Goal: Transaction & Acquisition: Purchase product/service

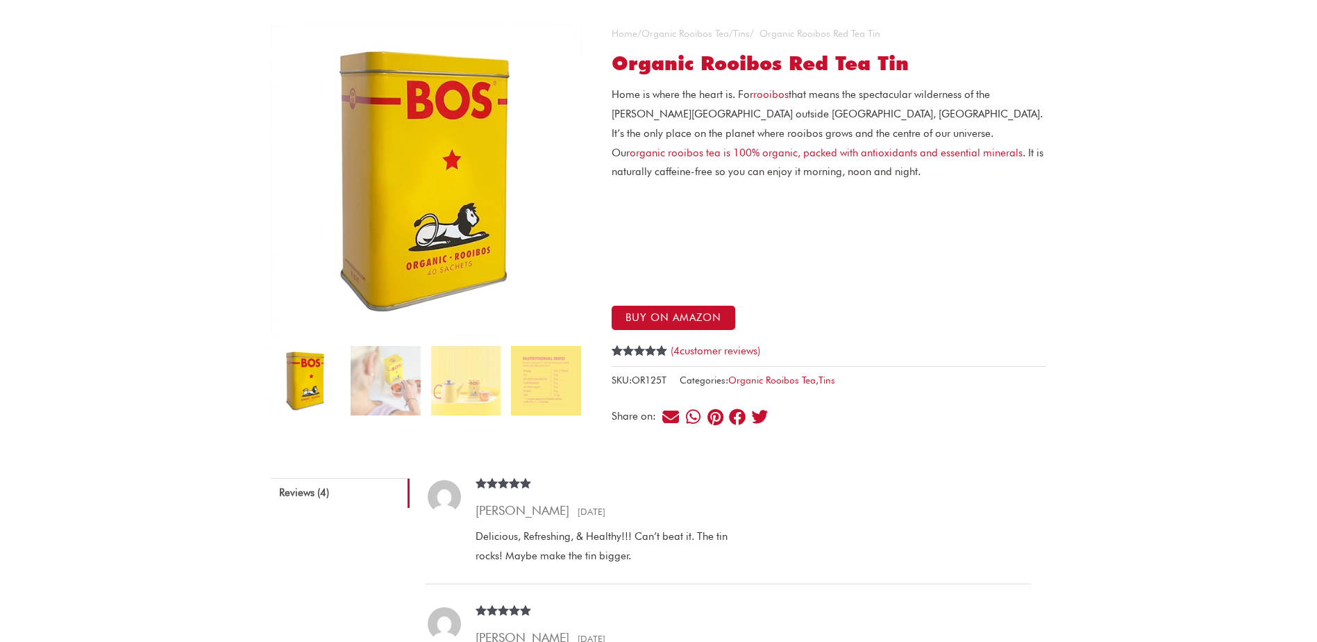
scroll to position [50, 0]
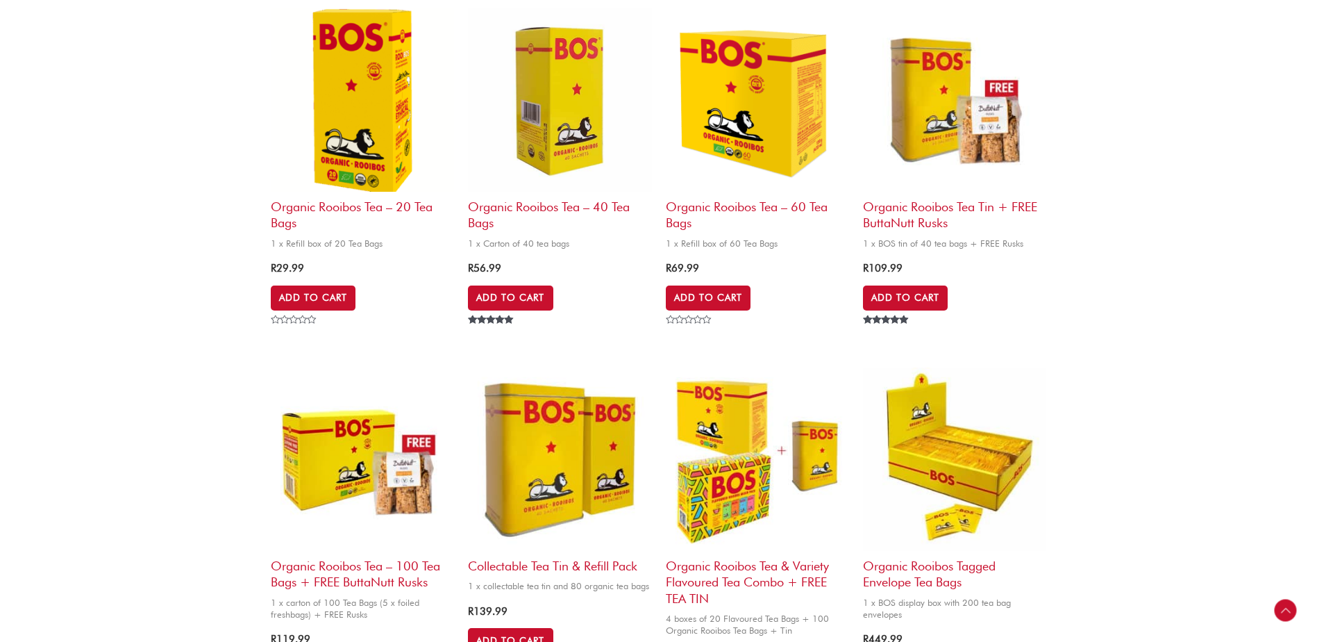
scroll to position [555, 0]
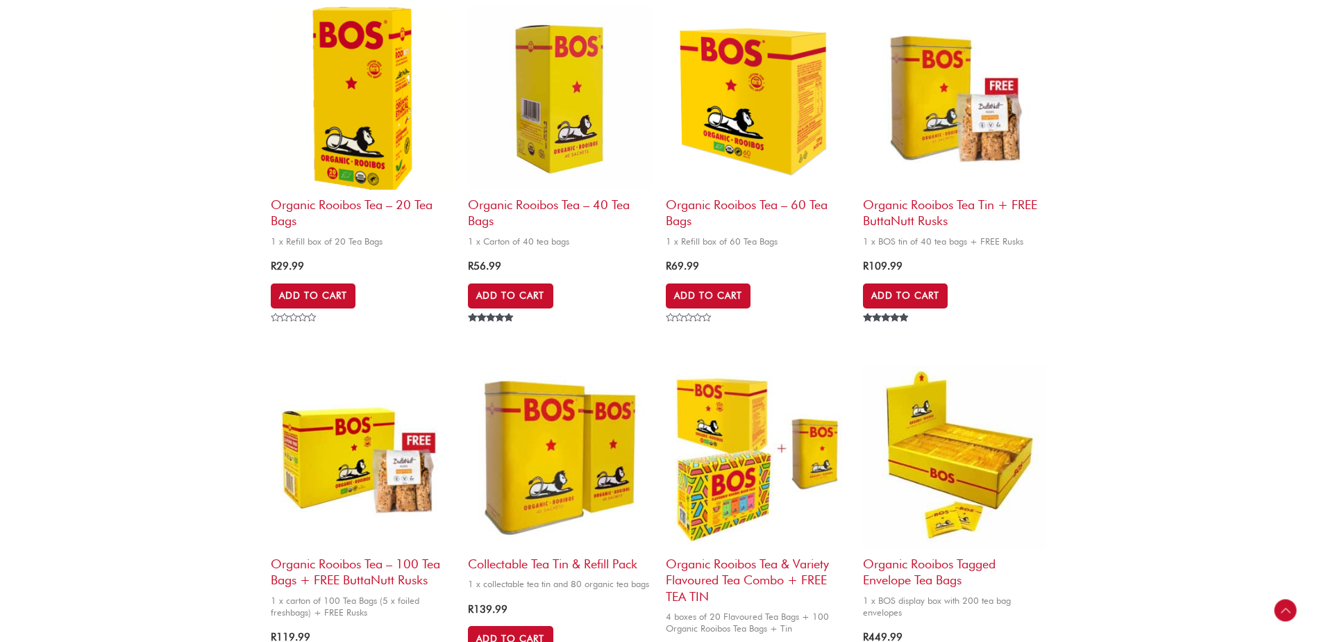
click at [536, 445] on img at bounding box center [559, 456] width 183 height 183
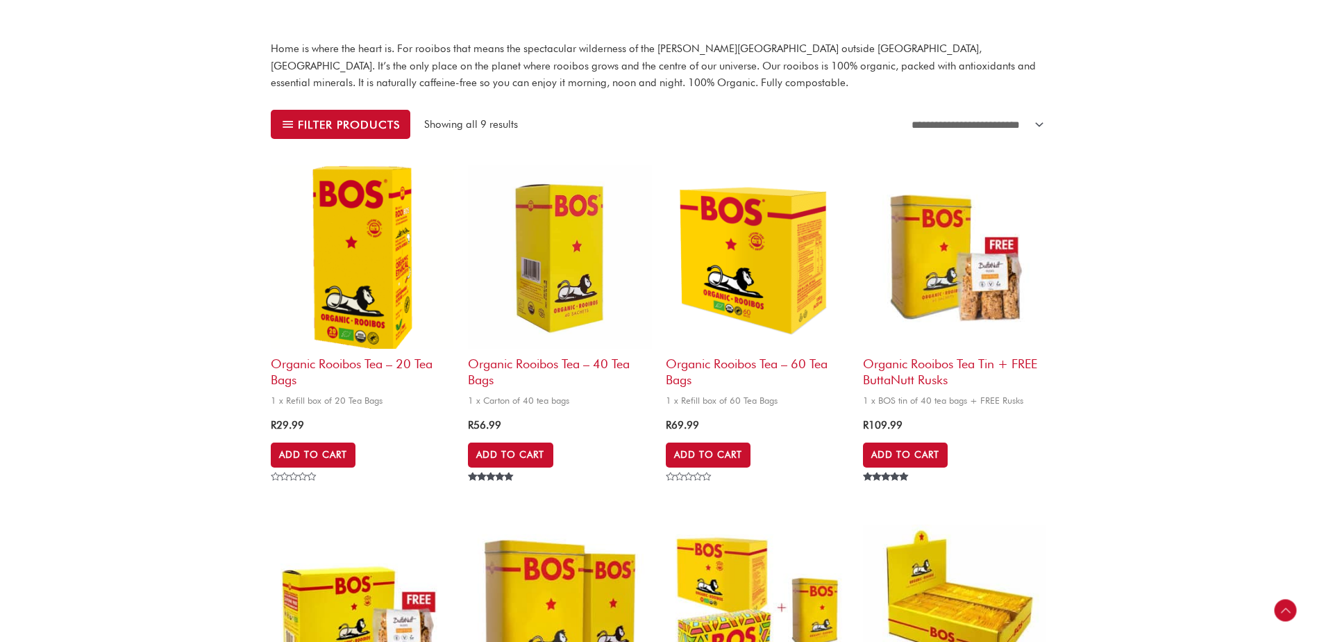
scroll to position [335, 0]
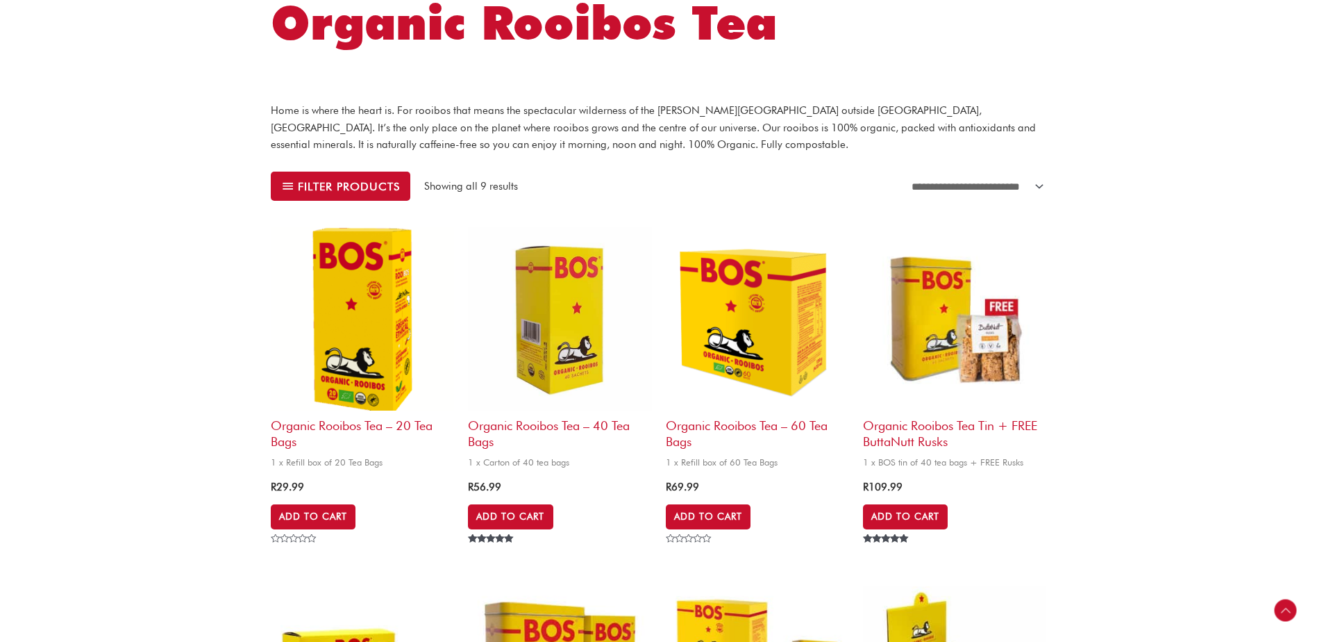
click at [919, 446] on h2 "Organic Rooibos Tea Tin + FREE ButtaNutt Rusks" at bounding box center [954, 430] width 183 height 40
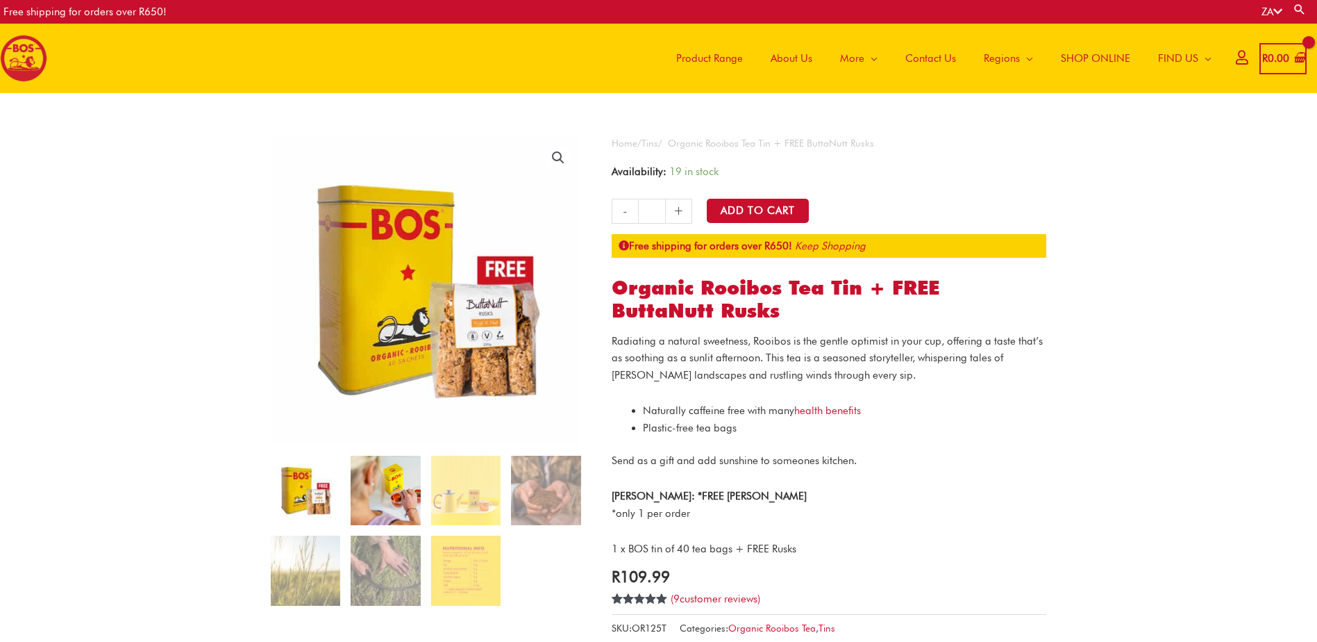
click at [390, 485] on img at bounding box center [385, 489] width 69 height 69
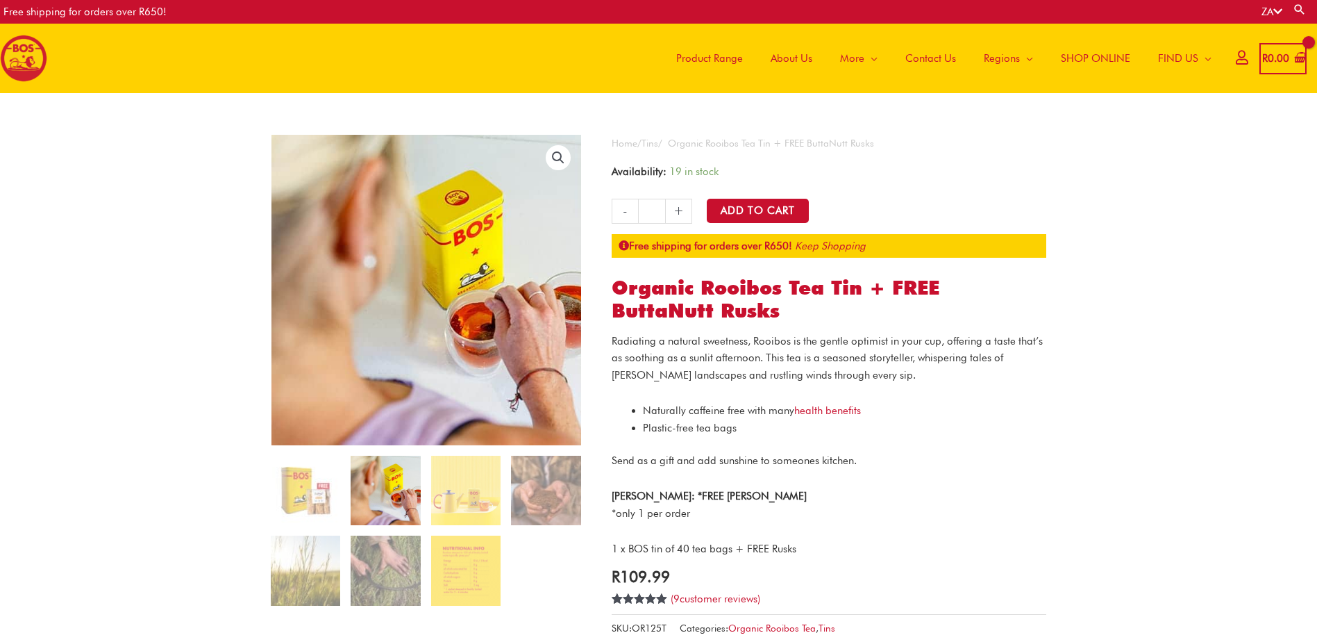
click at [506, 482] on ol at bounding box center [426, 535] width 310 height 160
click at [478, 496] on img at bounding box center [465, 489] width 69 height 69
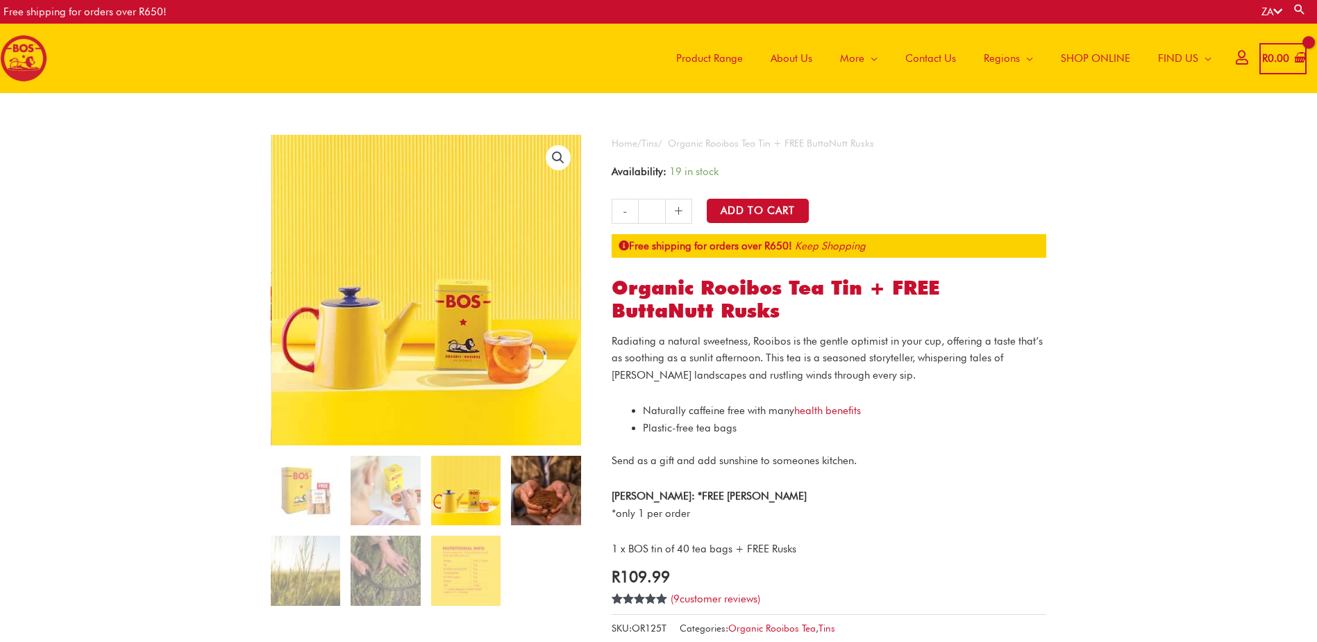
click at [551, 496] on img at bounding box center [545, 489] width 69 height 69
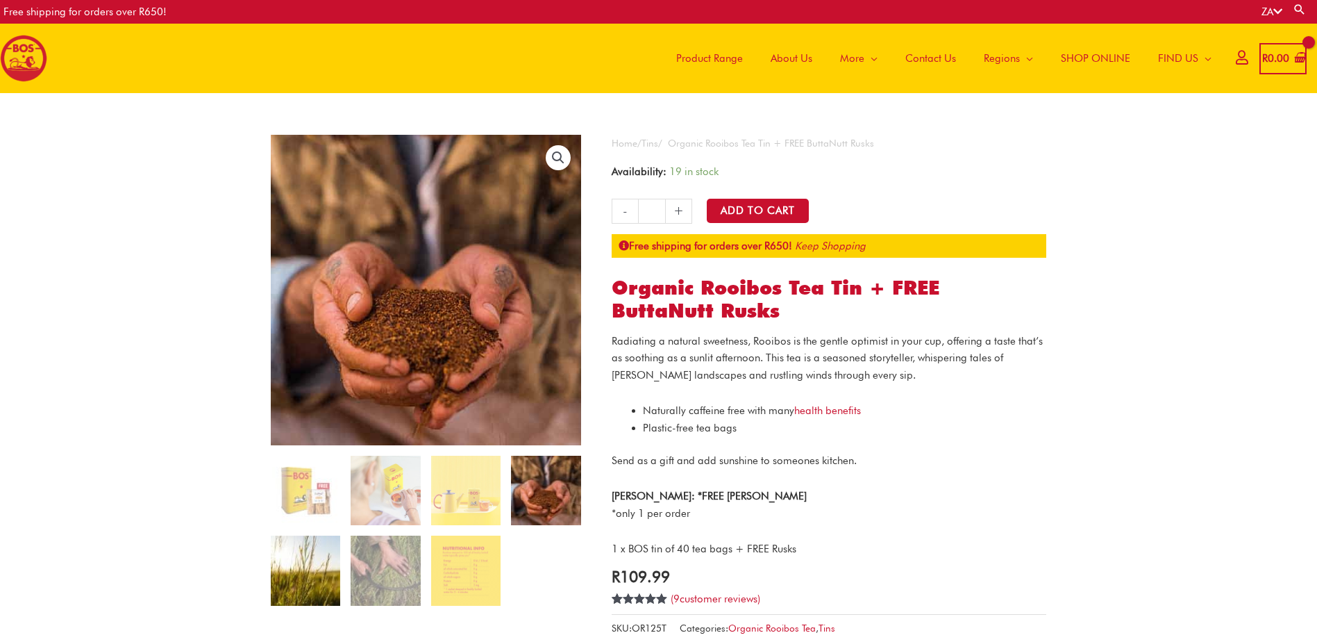
click at [310, 578] on img at bounding box center [305, 569] width 69 height 69
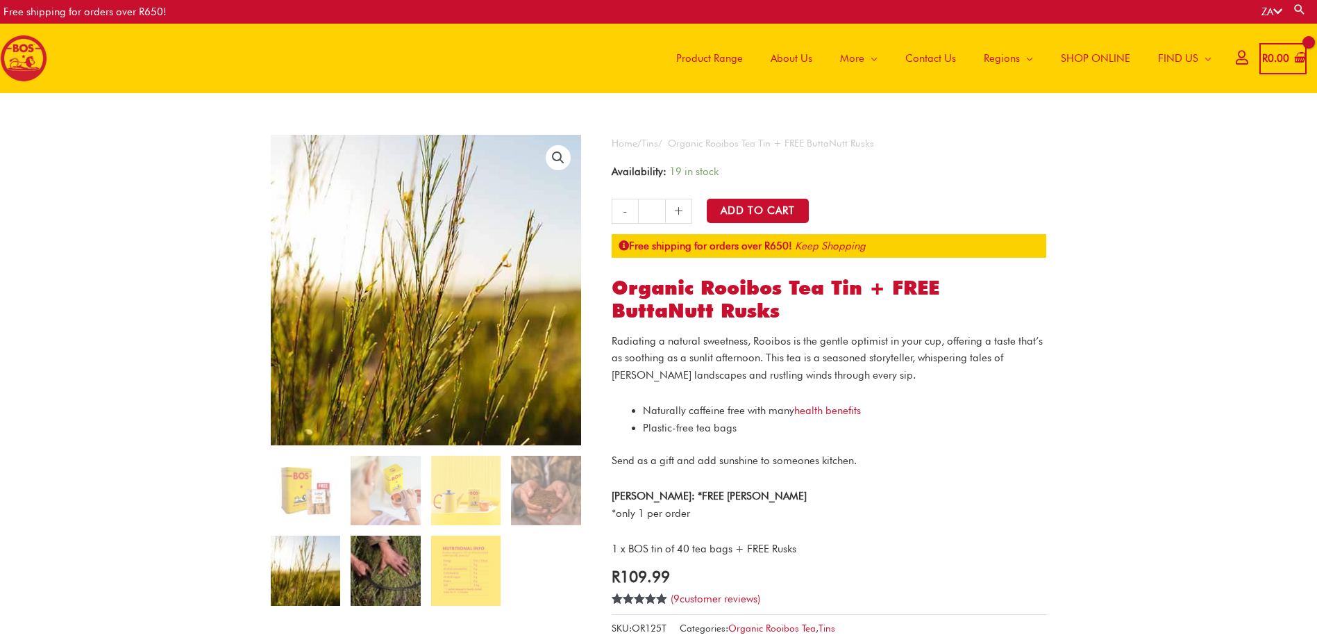
click at [399, 571] on img at bounding box center [385, 569] width 69 height 69
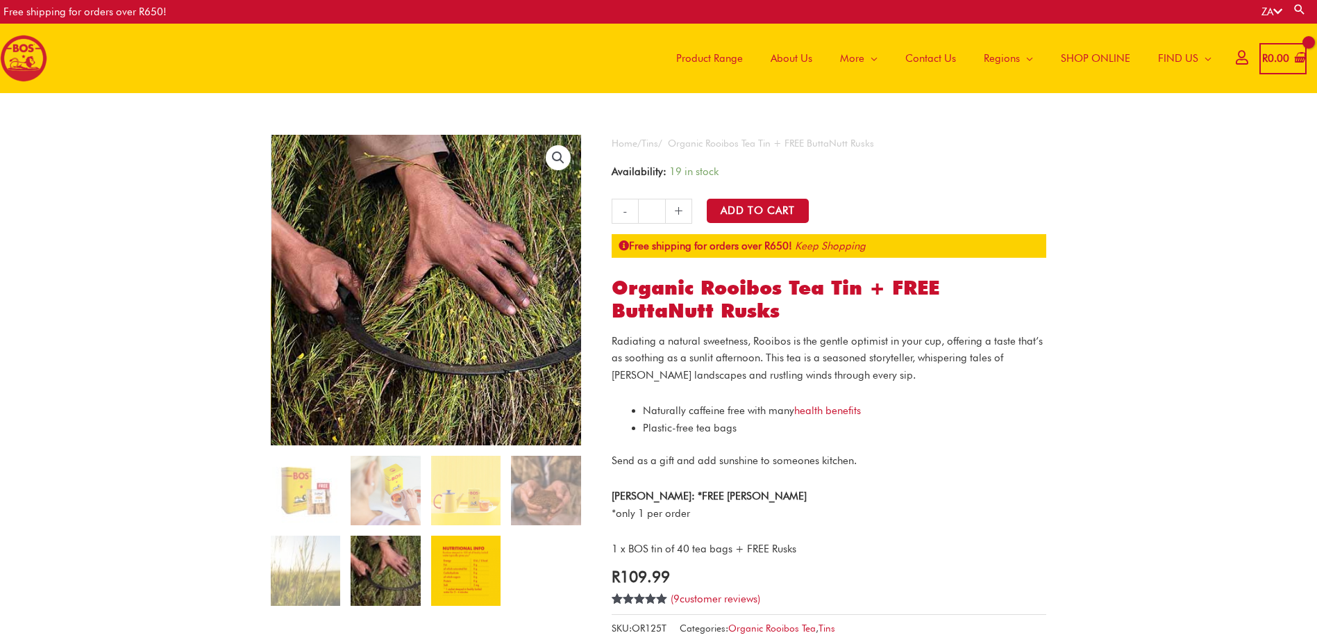
click at [451, 570] on img at bounding box center [465, 569] width 69 height 69
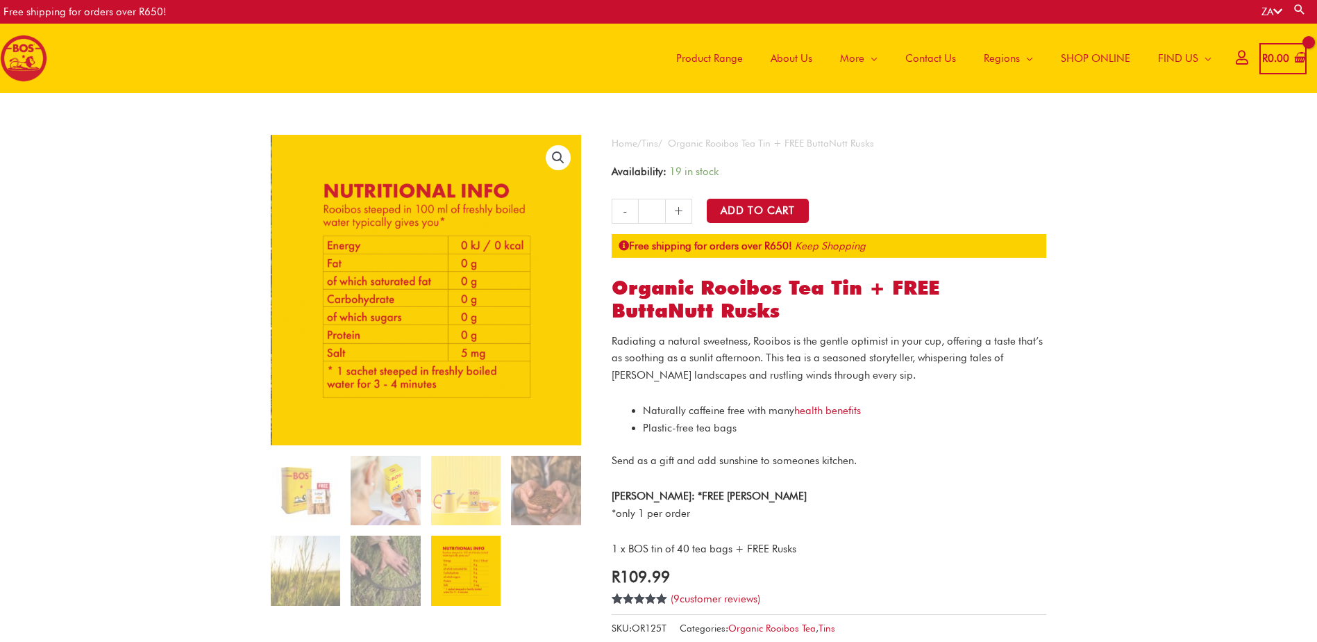
click at [675, 210] on link "+" at bounding box center [679, 211] width 26 height 25
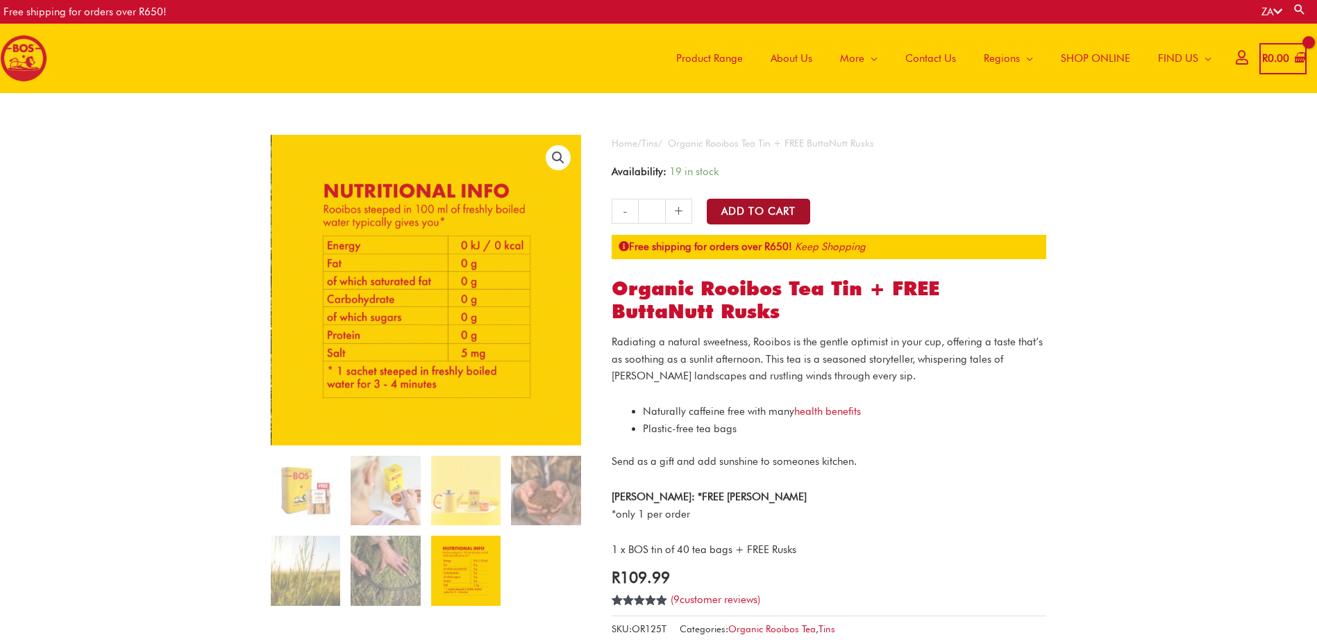
click at [780, 210] on button "Add to Cart" at bounding box center [758, 212] width 103 height 26
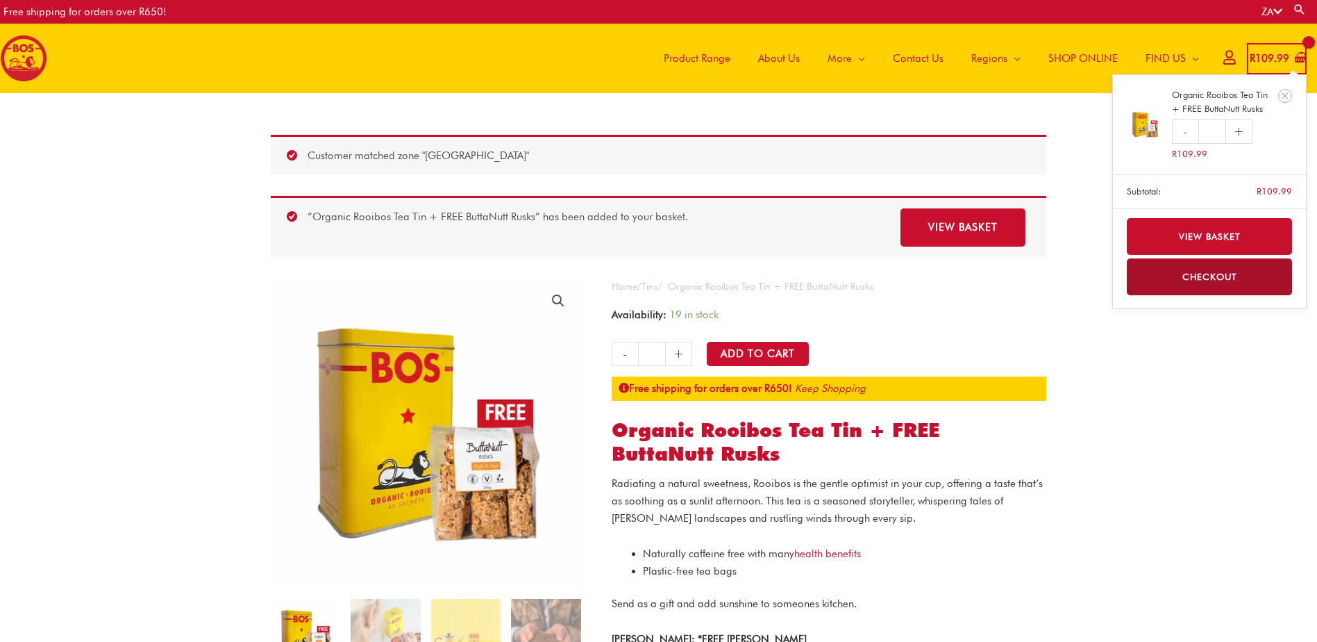
click at [1247, 130] on link "+" at bounding box center [1239, 131] width 26 height 25
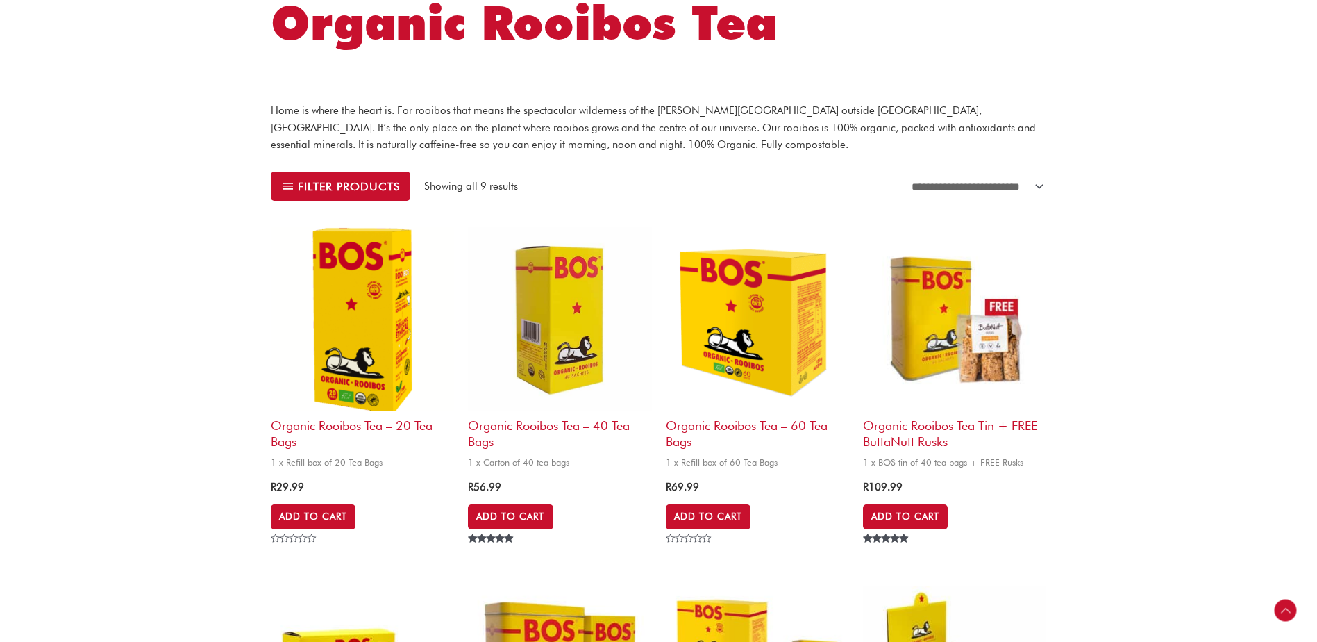
click at [957, 286] on img at bounding box center [954, 318] width 183 height 183
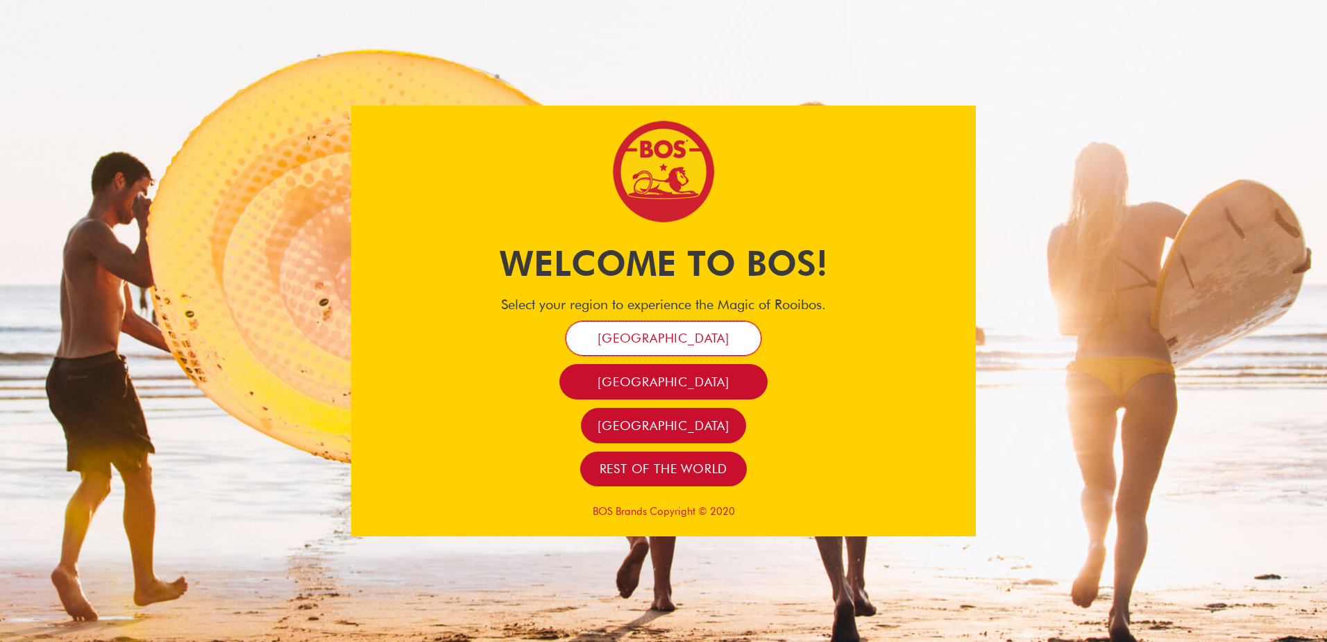
click at [704, 342] on span "[GEOGRAPHIC_DATA]" at bounding box center [664, 338] width 132 height 16
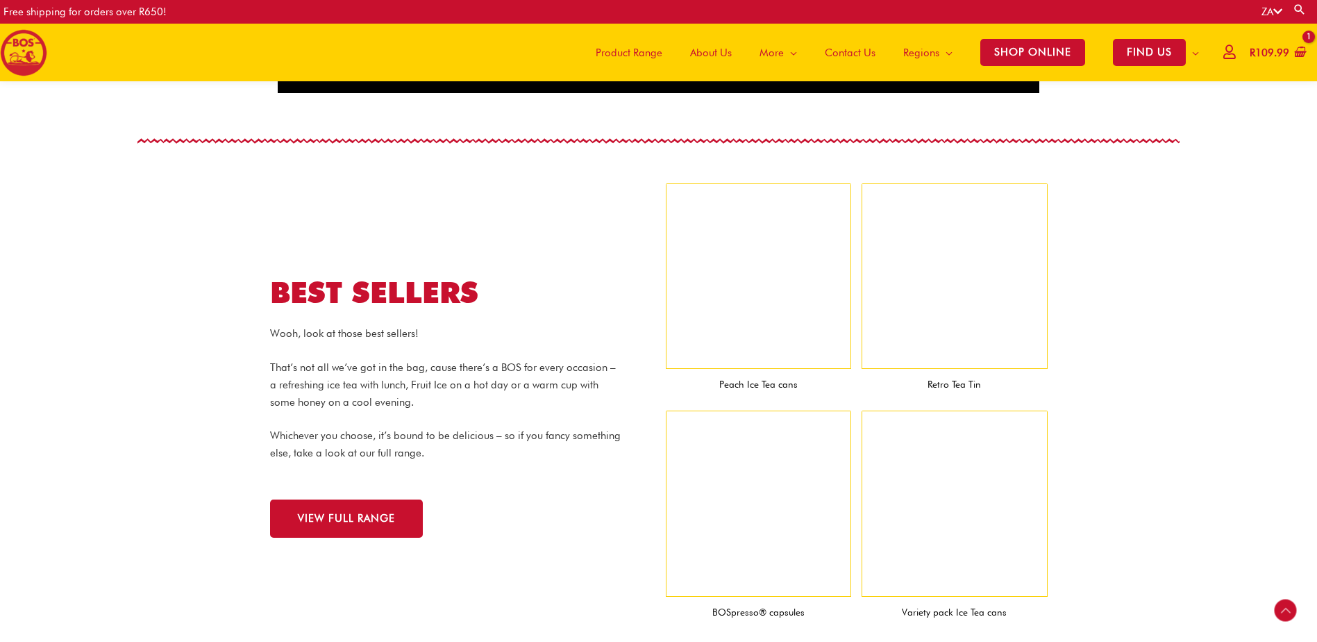
scroll to position [1202, 0]
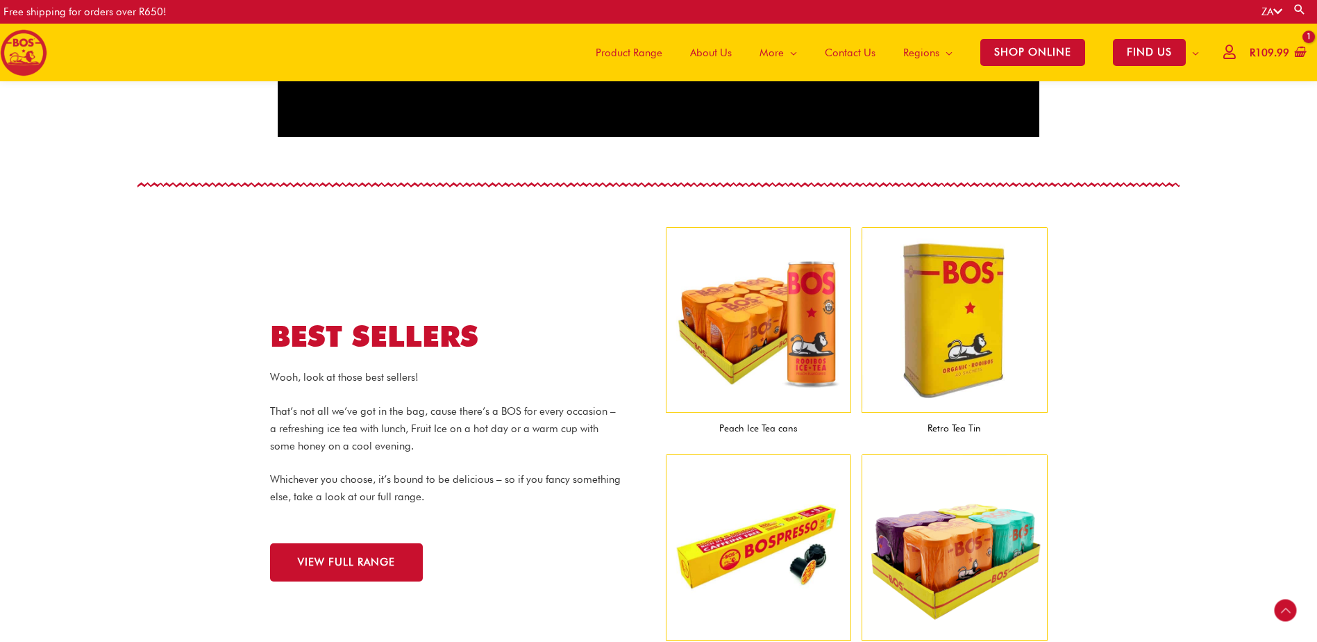
click at [932, 362] on img at bounding box center [955, 320] width 186 height 186
click at [351, 567] on span "VIEW FULL RANGE" at bounding box center [346, 562] width 97 height 10
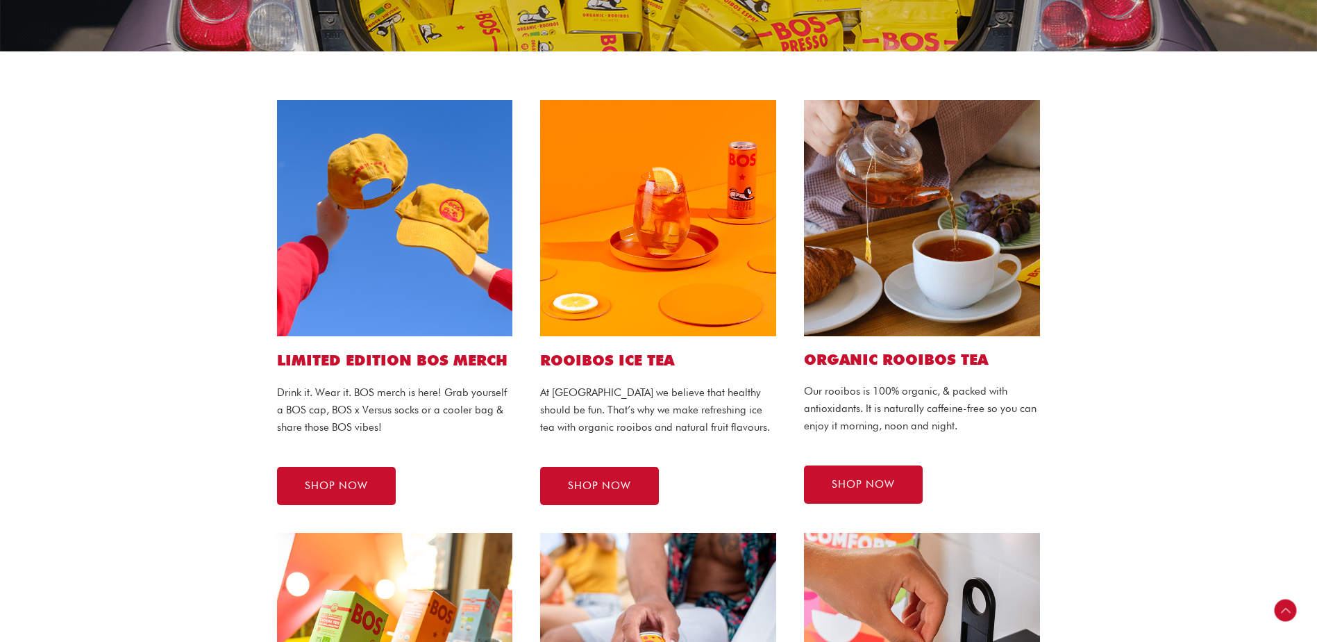
scroll to position [256, 0]
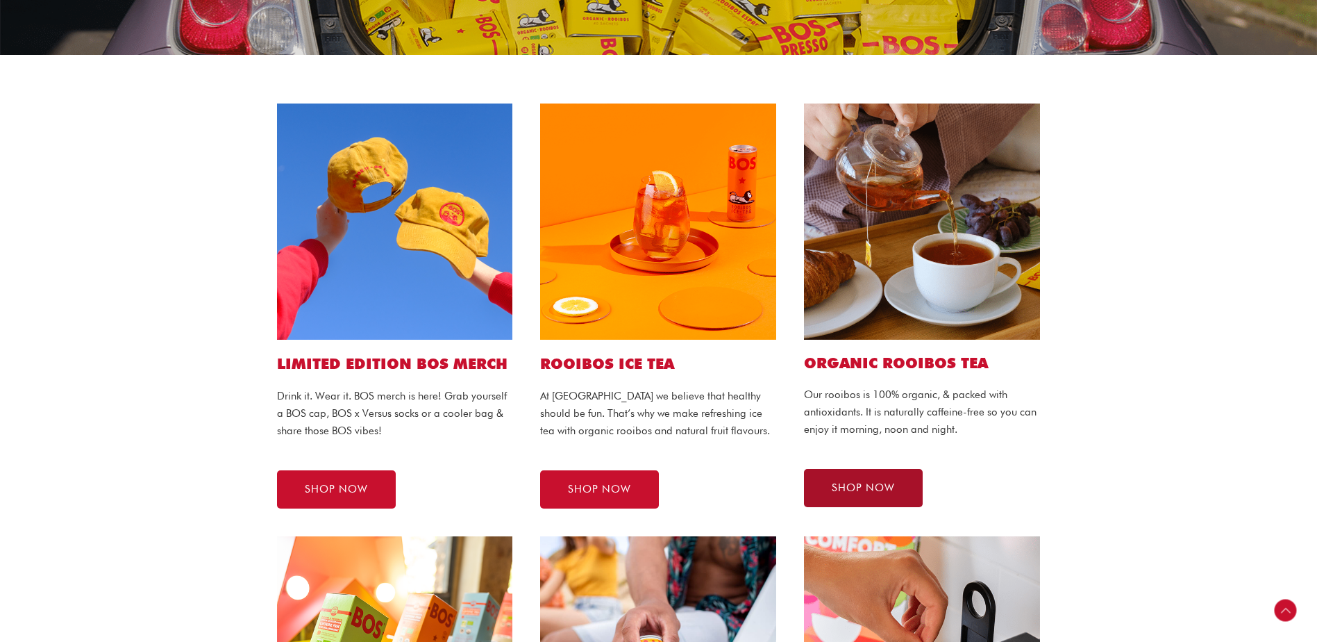
click at [883, 492] on span "SHOP NOW" at bounding box center [863, 488] width 63 height 10
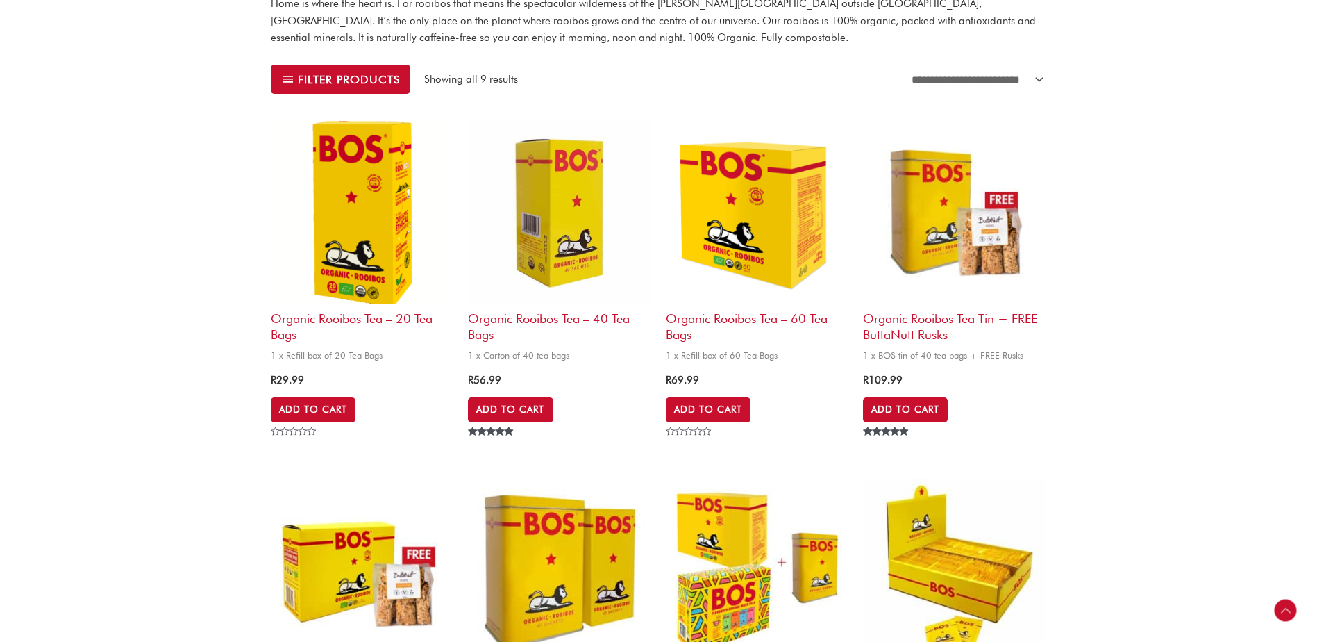
scroll to position [446, 0]
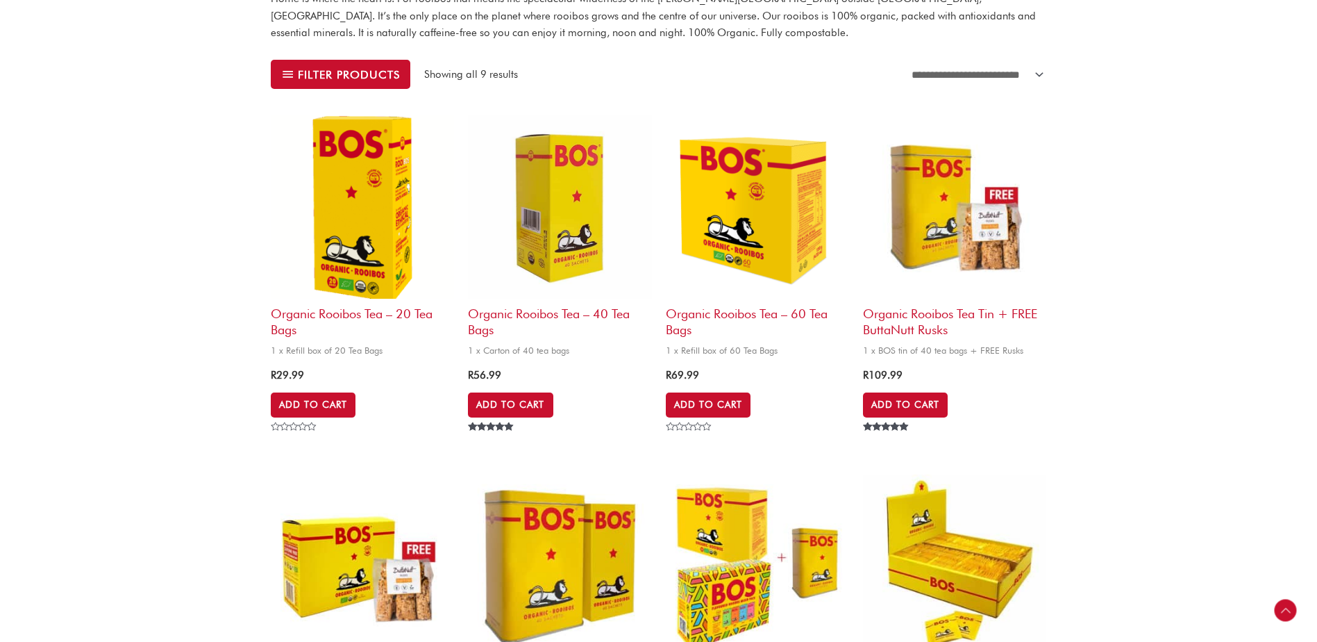
click at [583, 318] on h2 "Organic Rooibos Tea – 40 tea bags" at bounding box center [559, 319] width 183 height 40
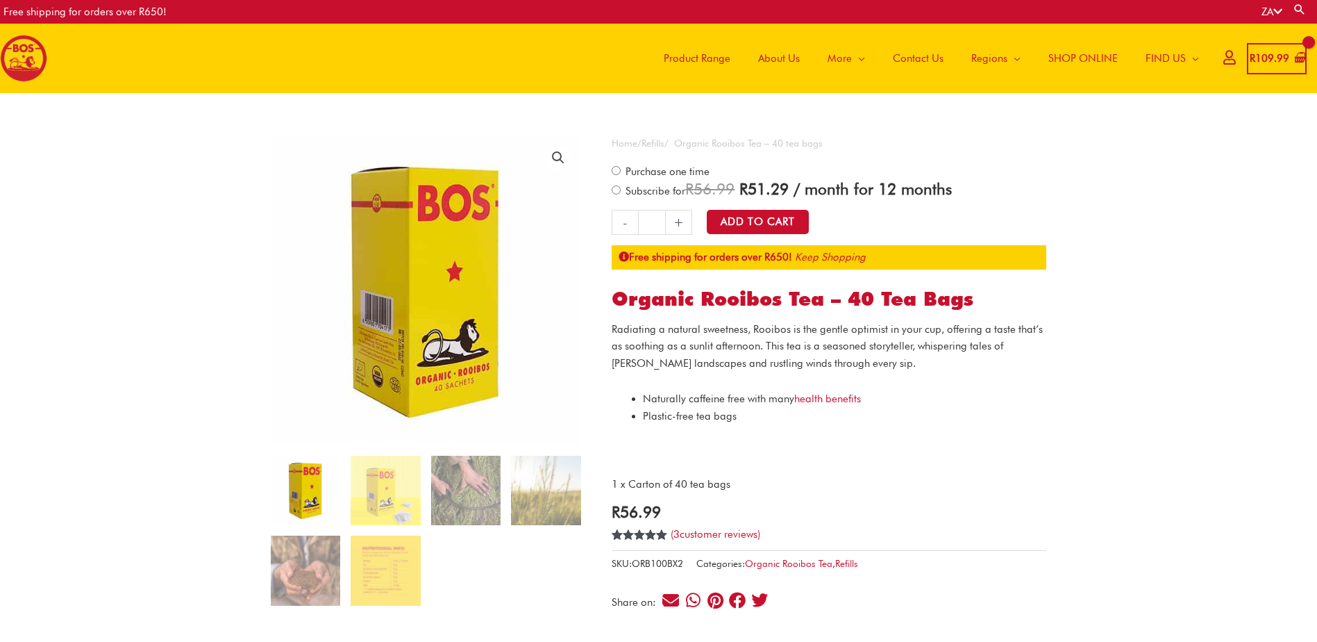
click at [300, 498] on img at bounding box center [305, 489] width 69 height 69
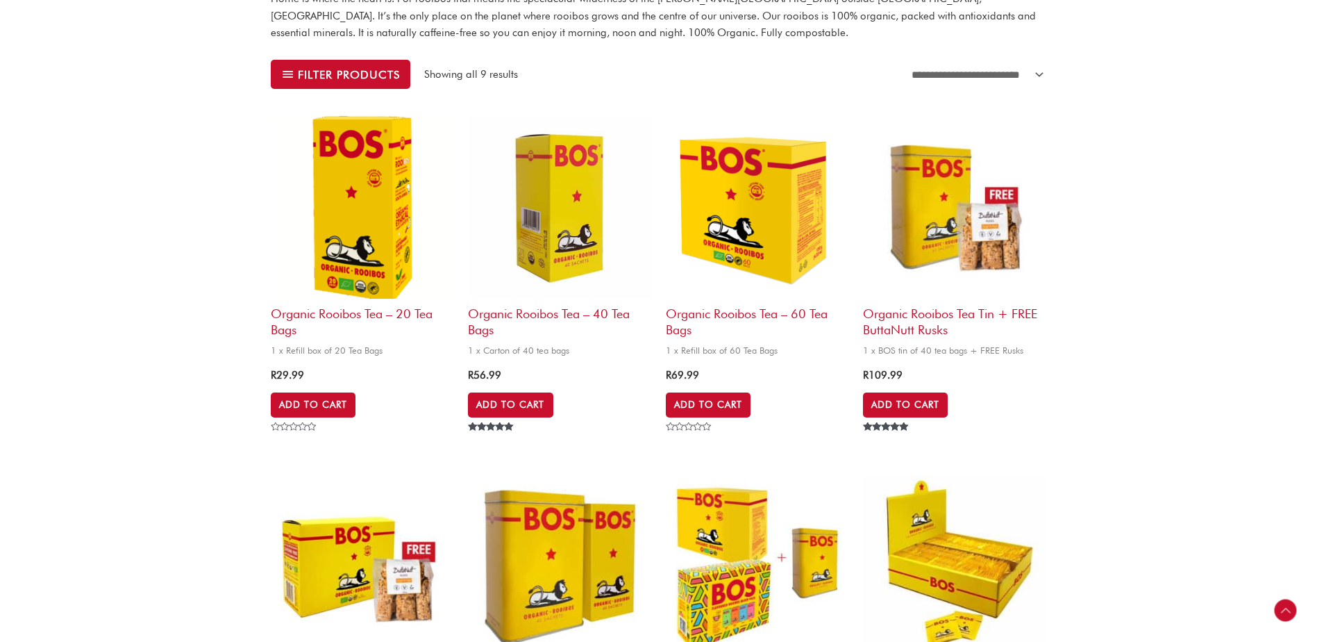
click at [923, 319] on h2 "Organic Rooibos Tea Tin + FREE ButtaNutt Rusks" at bounding box center [954, 319] width 183 height 40
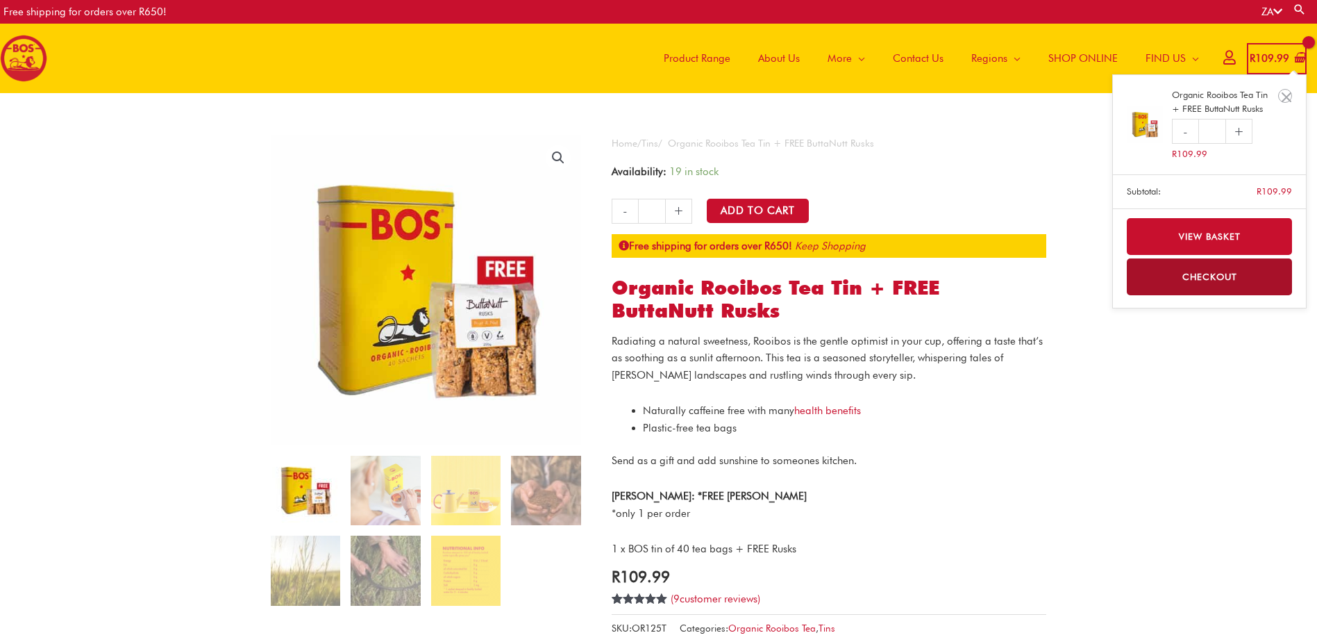
click at [1283, 65] on span "R 109.99" at bounding box center [1269, 58] width 42 height 28
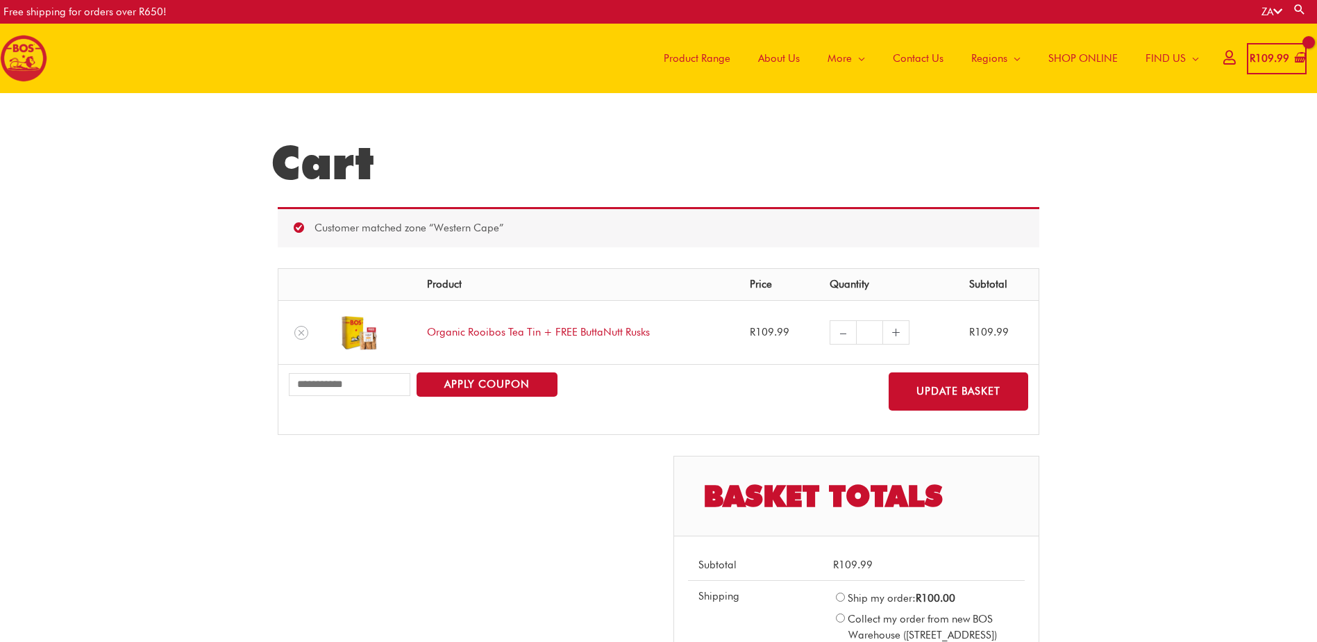
click at [1161, 433] on div "Cart Customer matched zone “Western Cape” Remove item Thumbnail image Product P…" at bounding box center [658, 536] width 1317 height 887
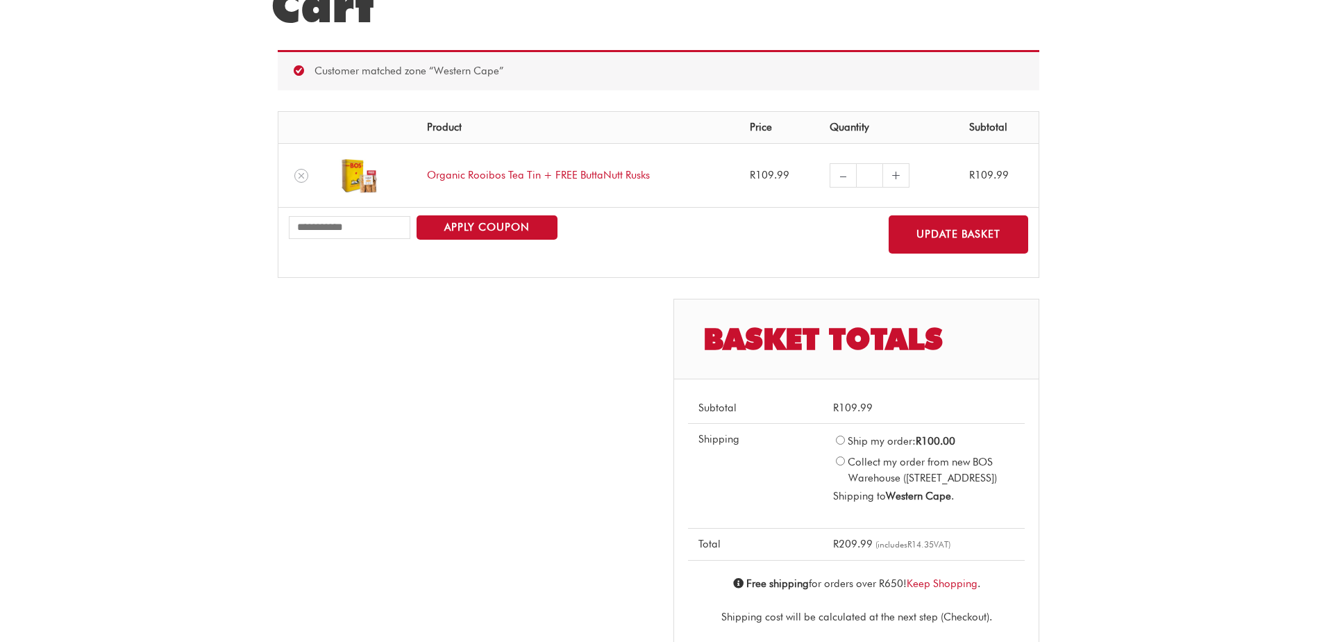
scroll to position [92, 0]
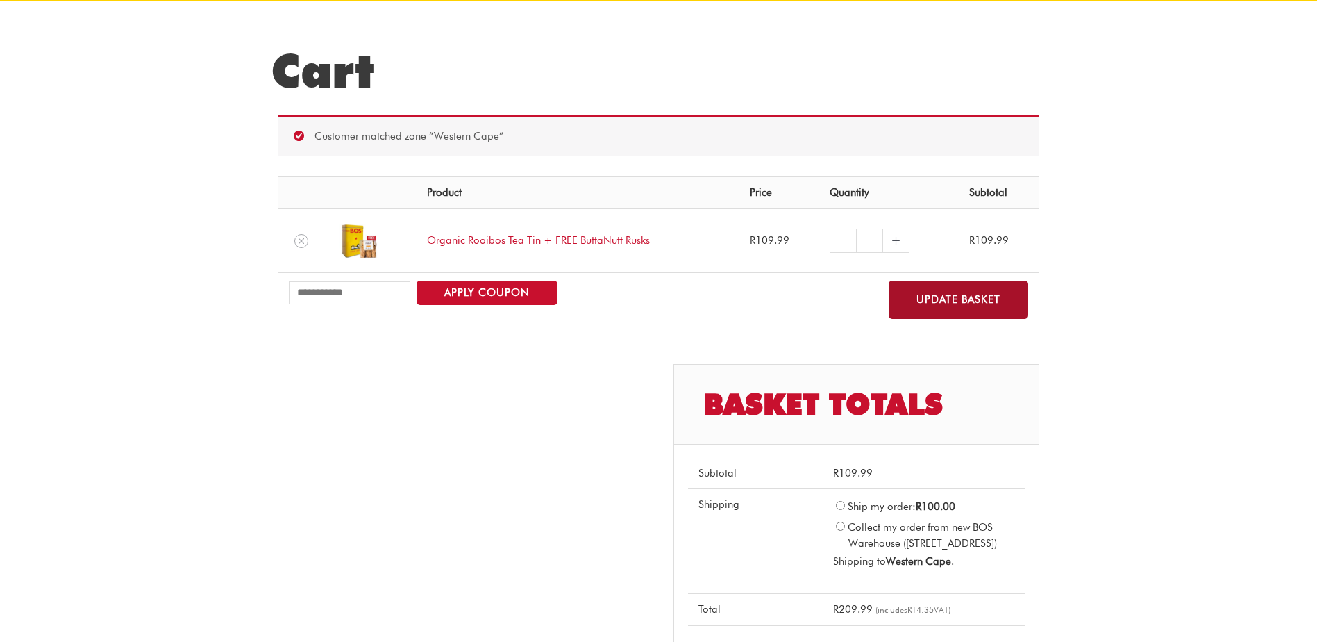
click at [935, 291] on button "Update basket" at bounding box center [959, 299] width 140 height 38
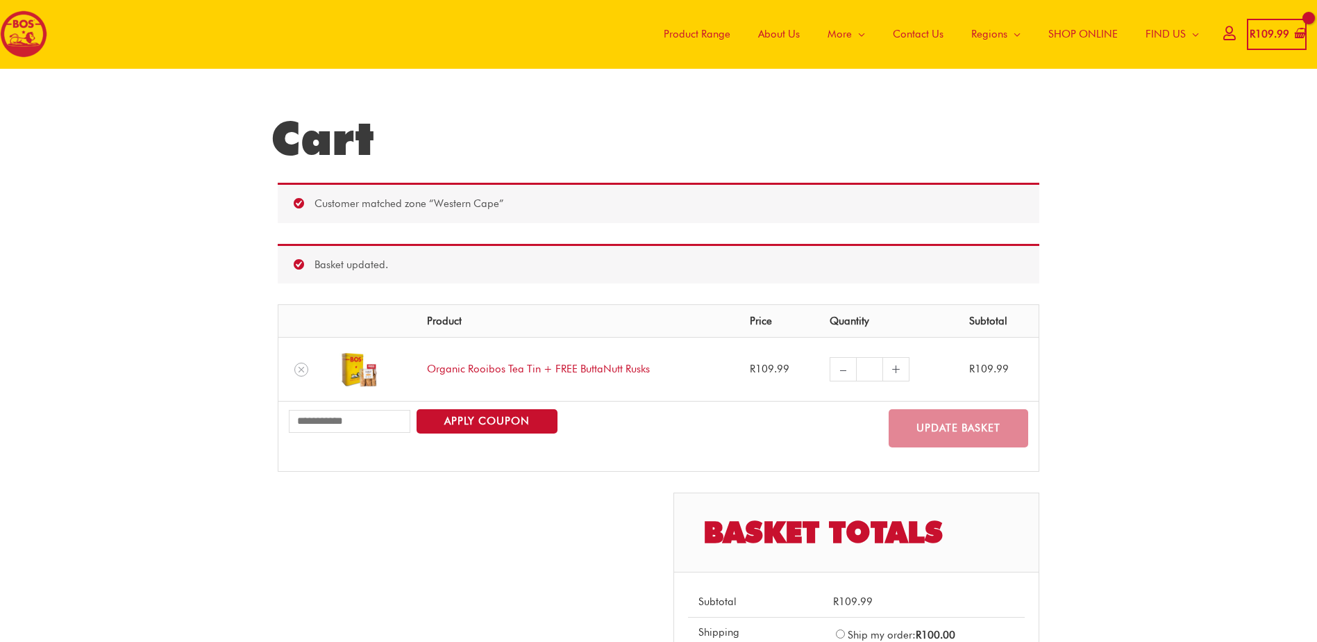
scroll to position [0, 0]
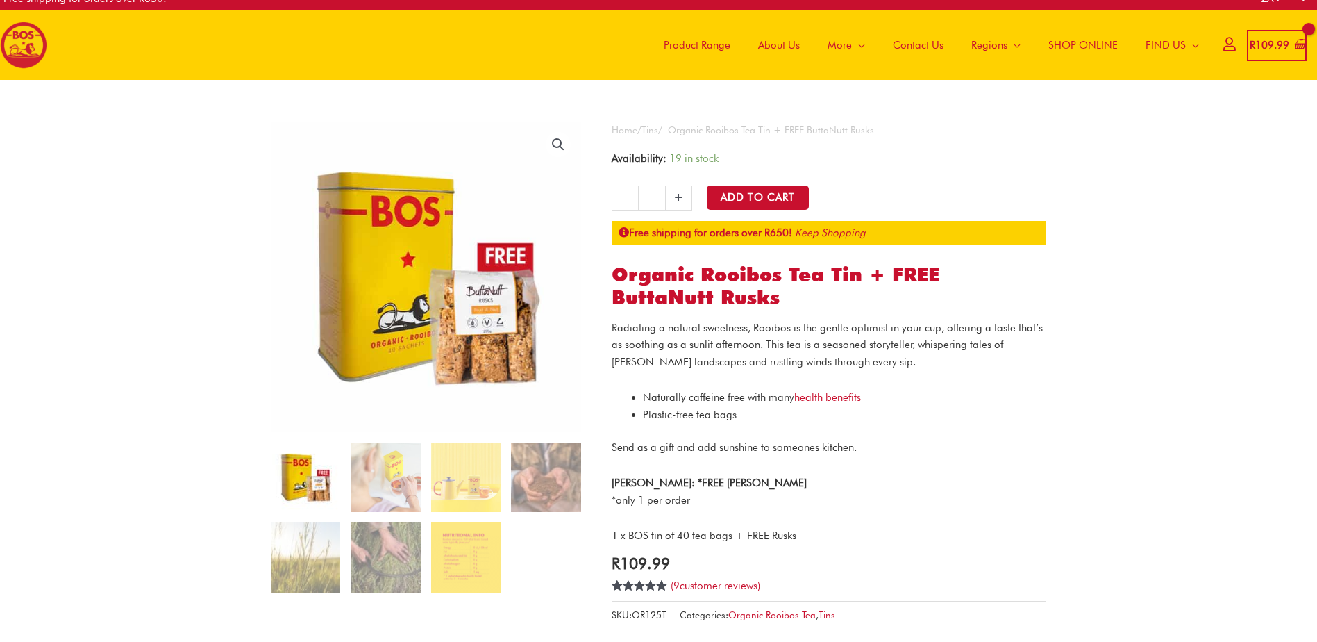
scroll to position [78, 0]
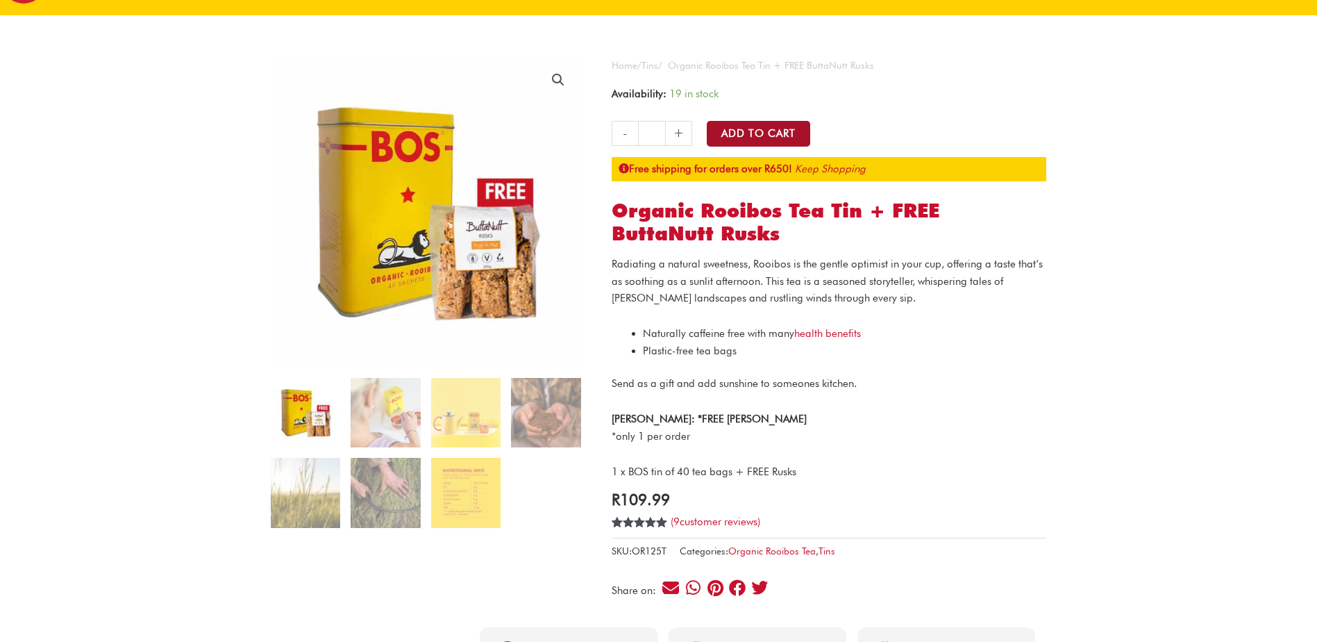
click at [717, 137] on button "Add to Cart" at bounding box center [758, 134] width 103 height 26
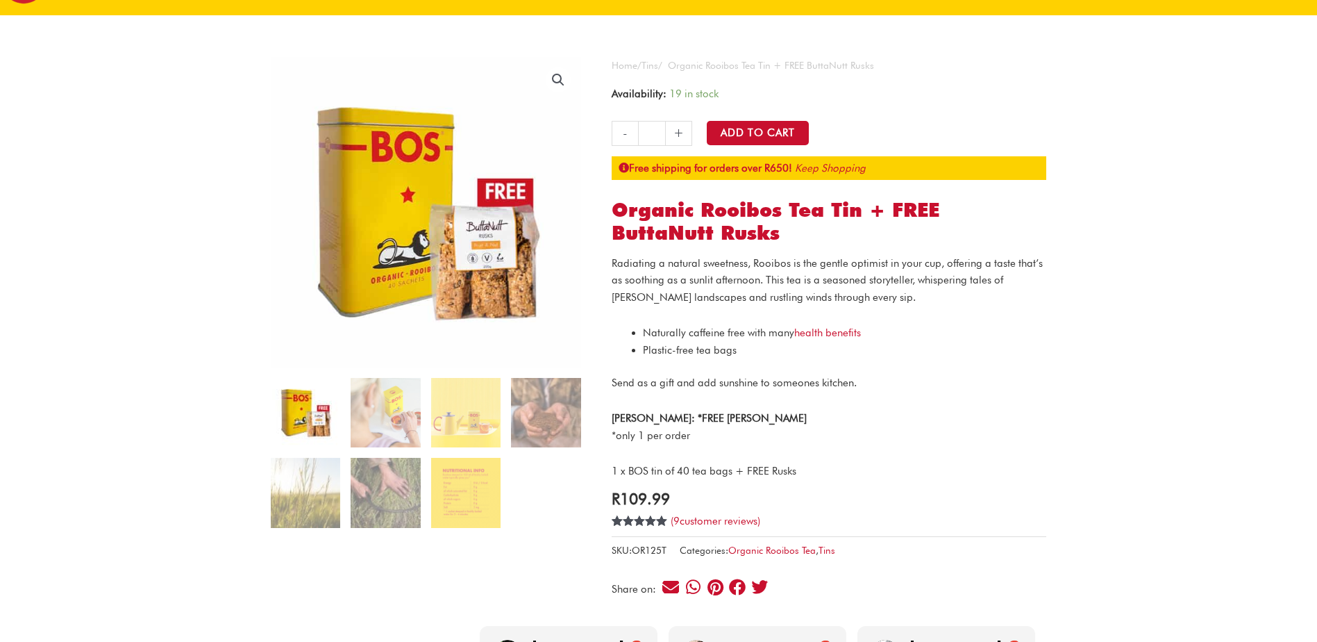
drag, startPoint x: 1316, startPoint y: 146, endPoint x: 1330, endPoint y: 89, distance: 58.4
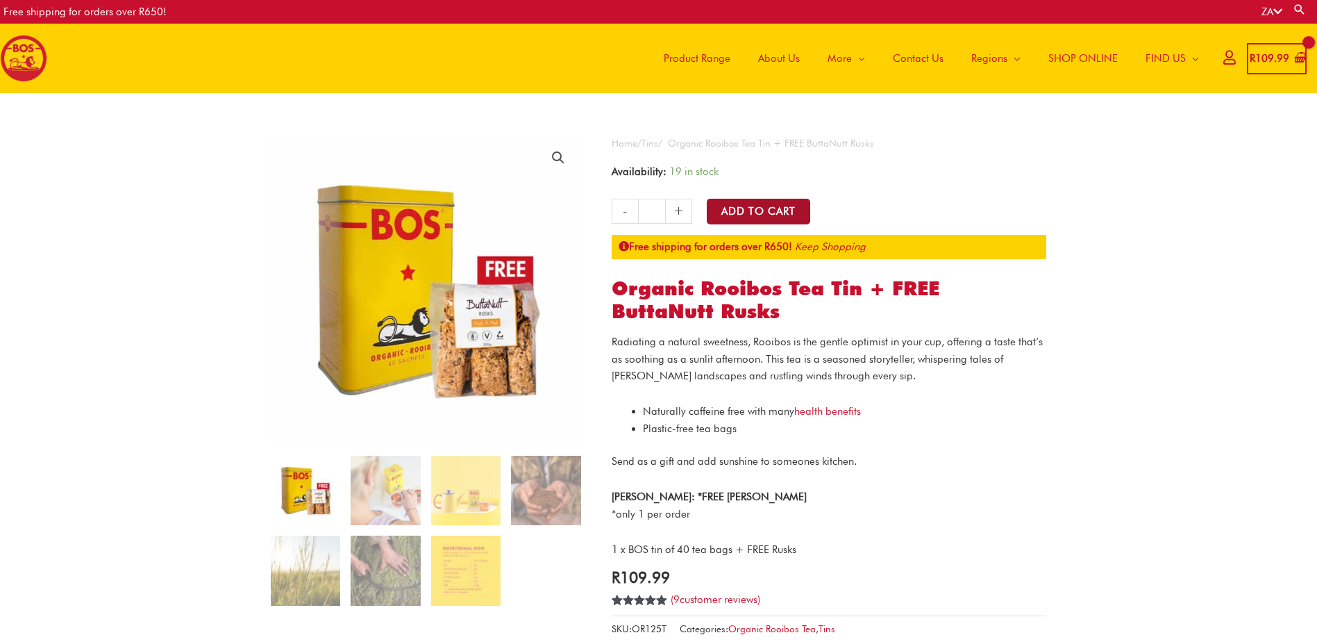
click at [757, 217] on button "Add to Cart" at bounding box center [758, 212] width 103 height 26
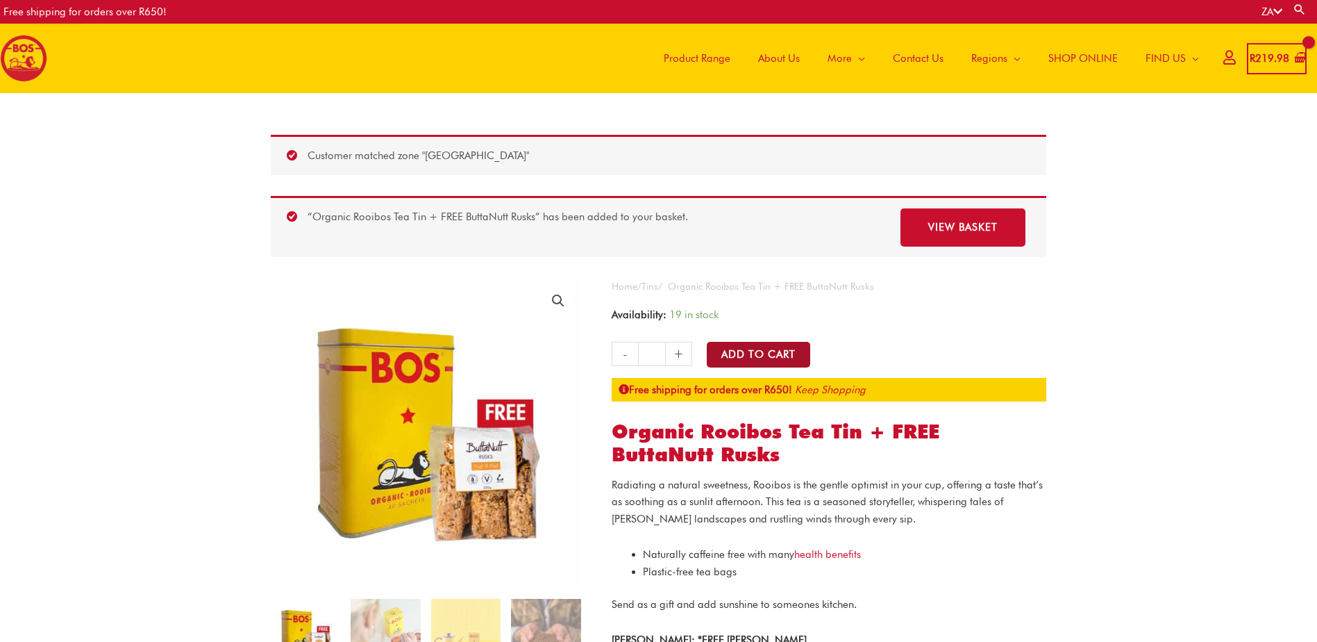
click at [787, 351] on button "Add to Cart" at bounding box center [758, 355] width 103 height 26
click at [773, 349] on button "Add to Cart" at bounding box center [758, 355] width 103 height 26
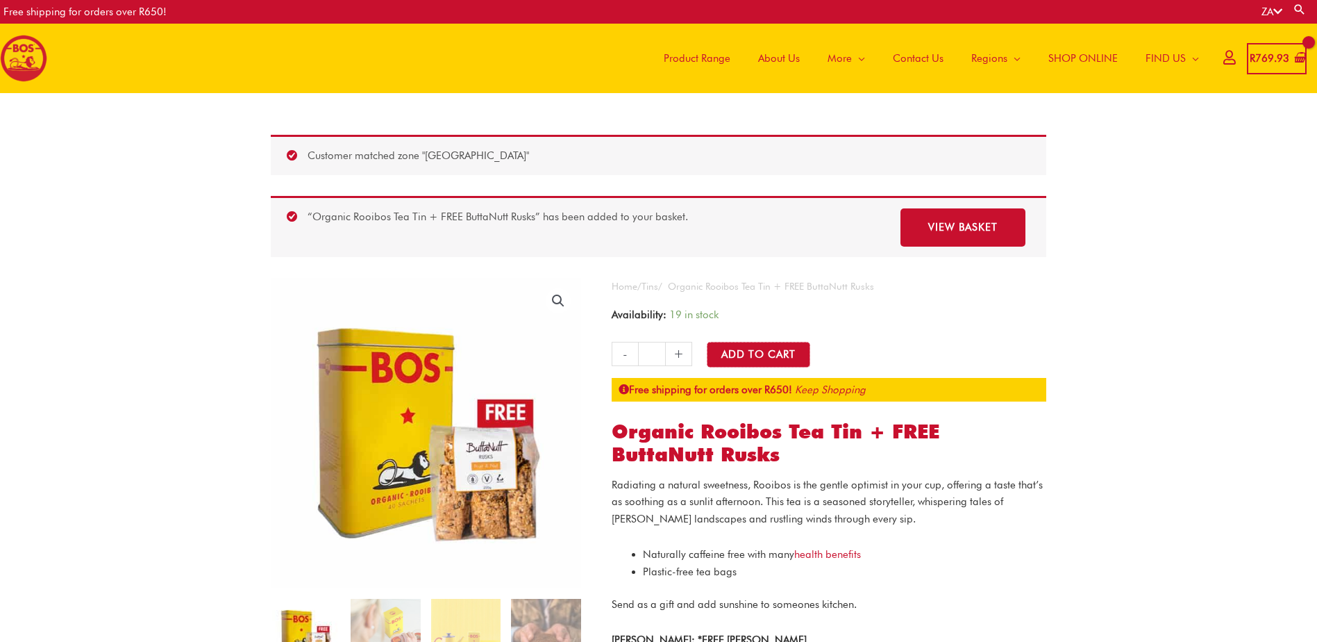
click at [773, 349] on button "Add to Cart" at bounding box center [758, 355] width 103 height 26
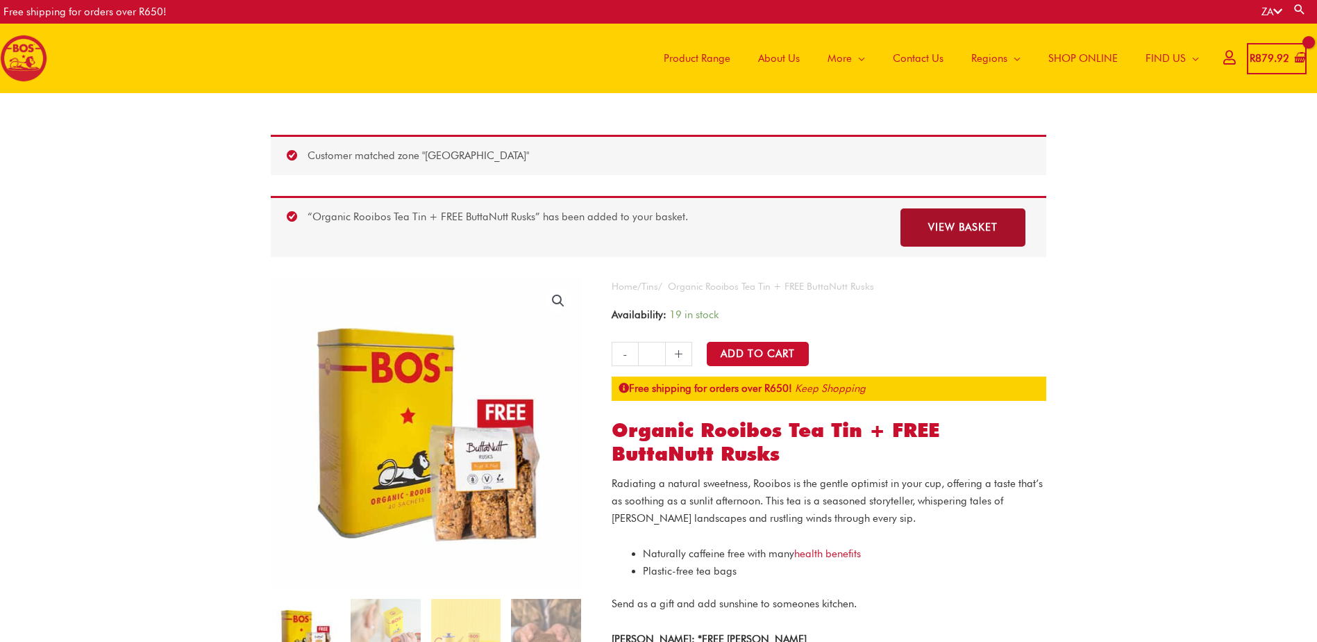
click at [998, 224] on link "View basket" at bounding box center [962, 227] width 125 height 38
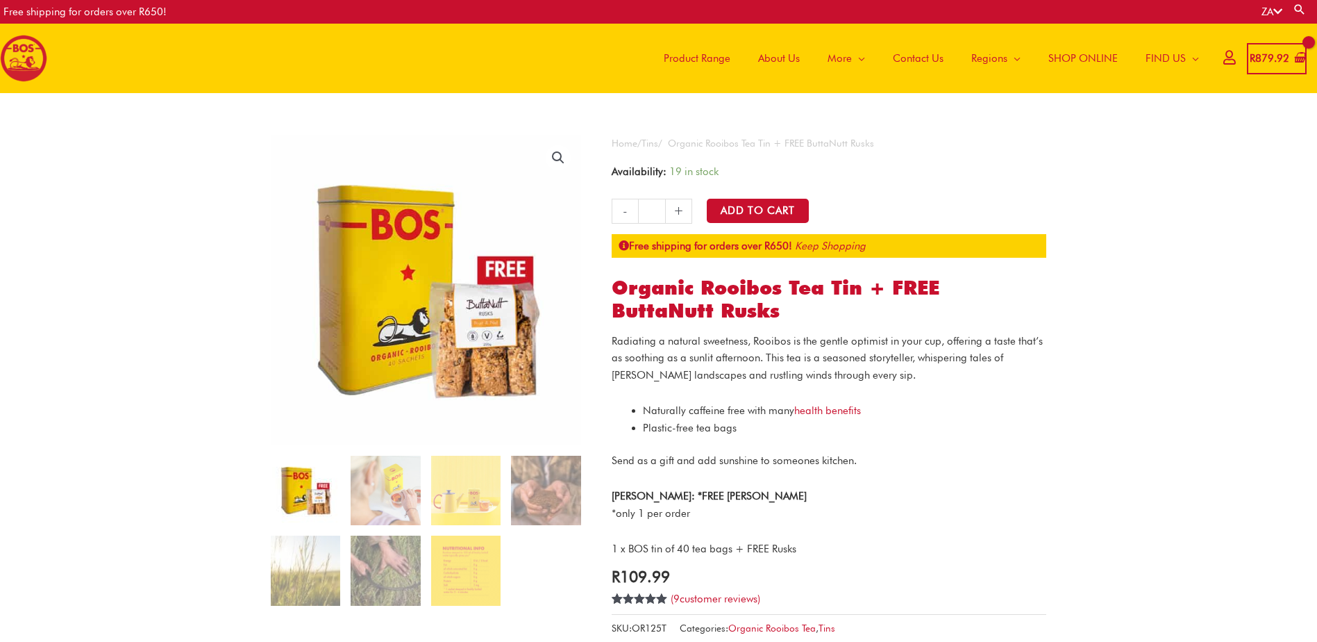
click at [1074, 61] on span "SHOP ONLINE" at bounding box center [1082, 58] width 69 height 42
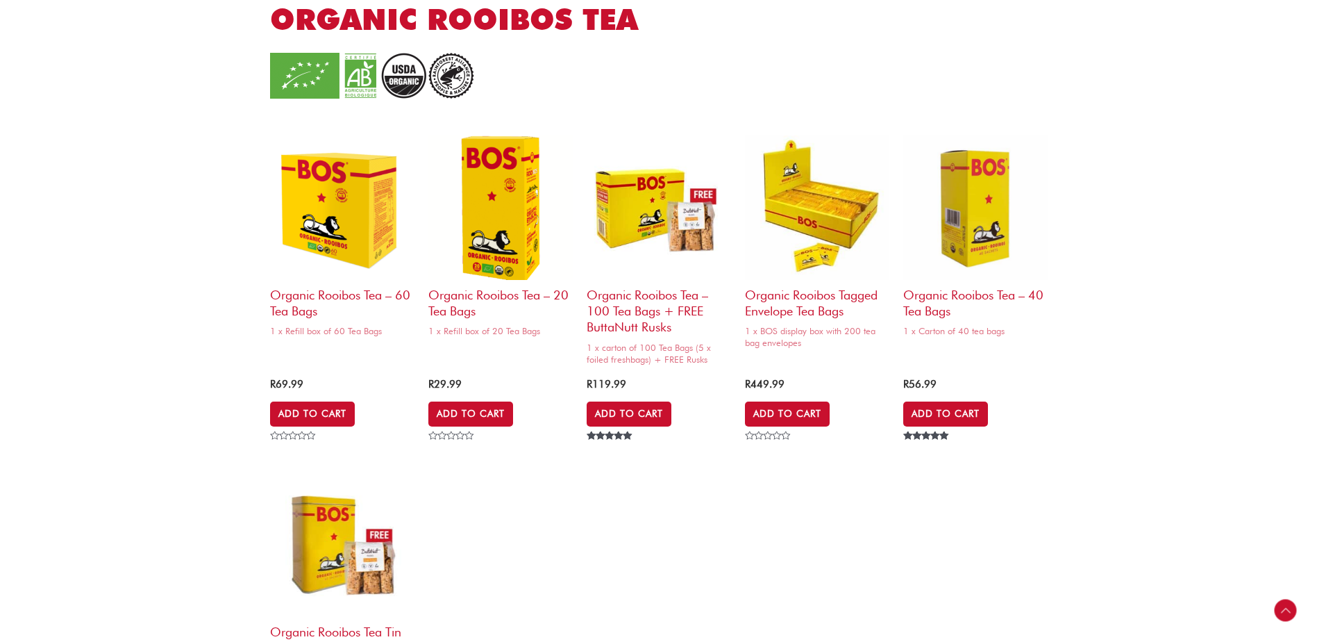
scroll to position [1253, 0]
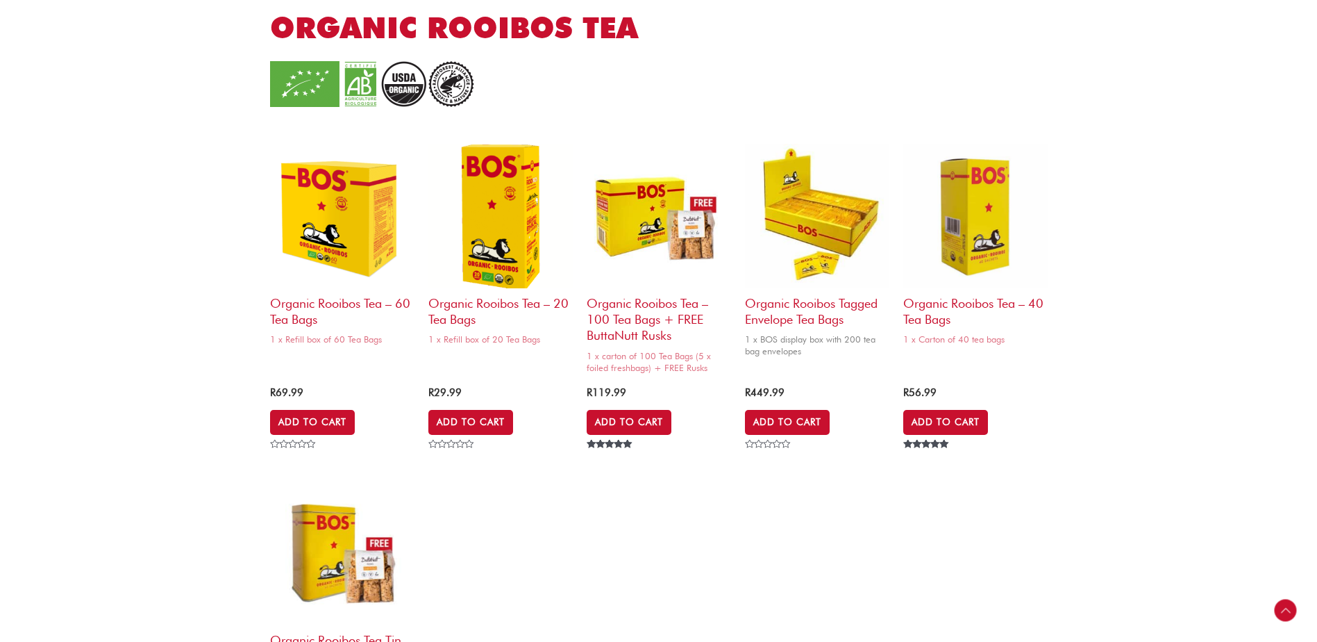
click at [776, 315] on h2 "Organic Rooibos Tagged Envelope Tea Bags" at bounding box center [817, 308] width 144 height 40
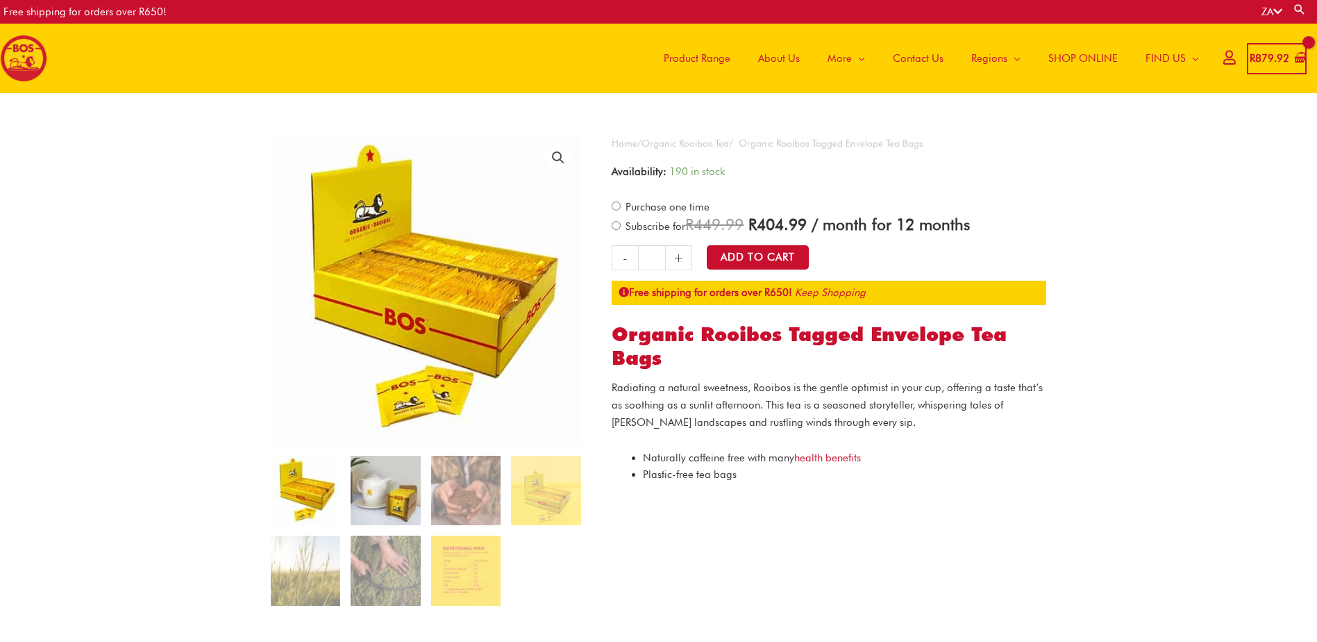
click at [404, 514] on img at bounding box center [385, 489] width 69 height 69
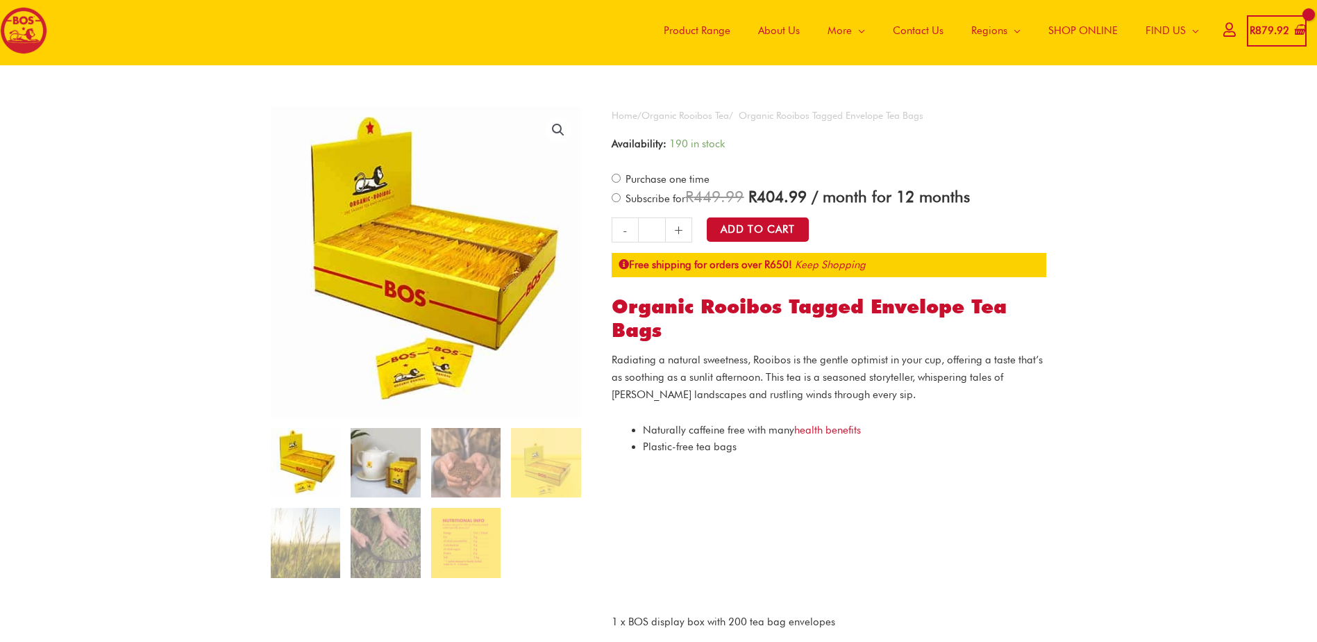
scroll to position [56, 0]
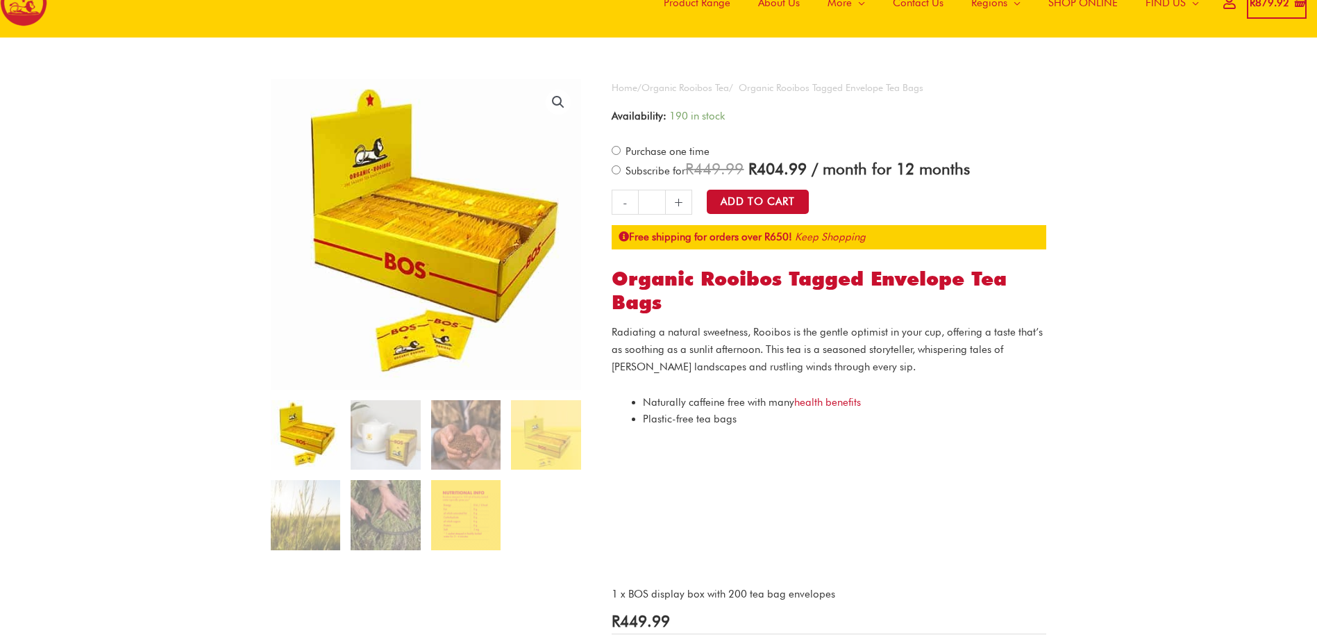
click at [321, 433] on img at bounding box center [305, 434] width 69 height 69
click at [382, 429] on img at bounding box center [385, 434] width 69 height 69
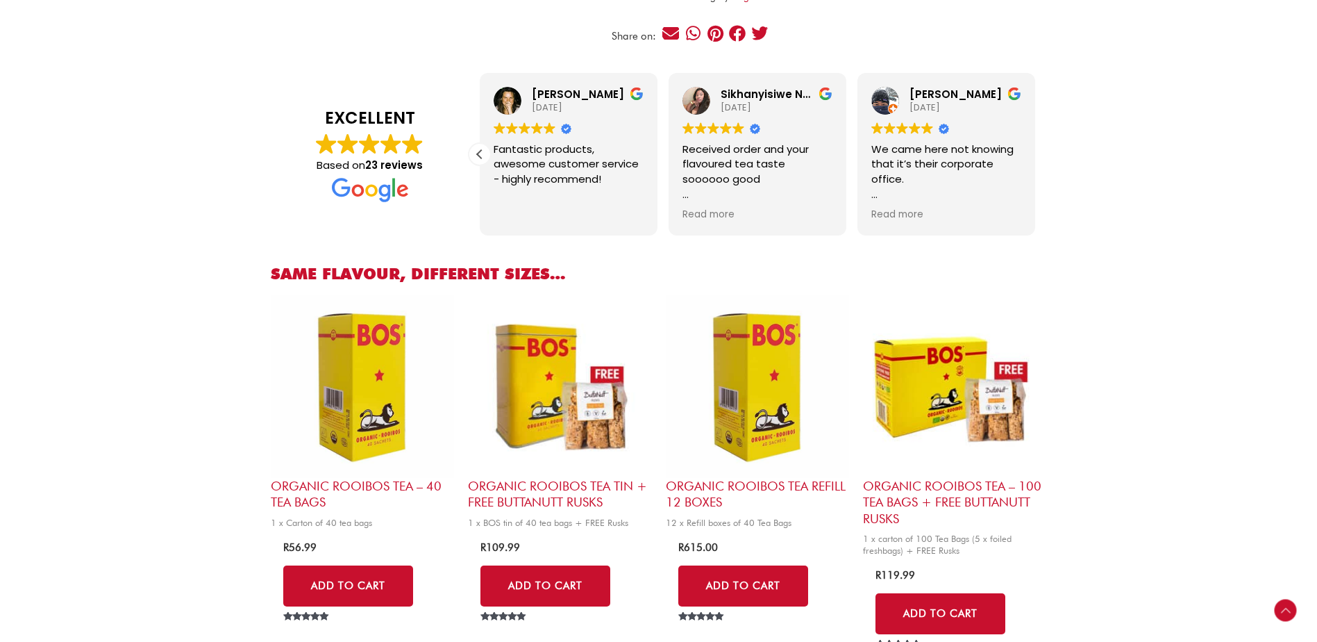
scroll to position [764, 0]
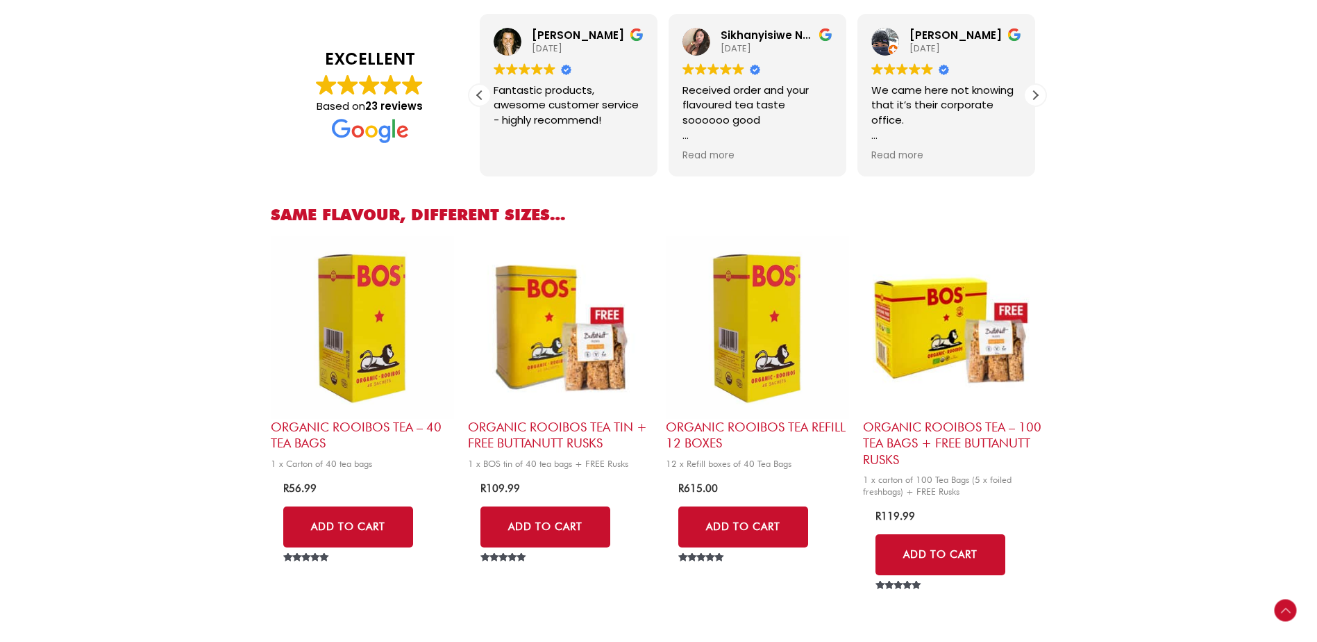
click at [489, 432] on h2 "Organic Rooibos Tea Tin + FREE ButtaNutt Rusks" at bounding box center [559, 435] width 183 height 33
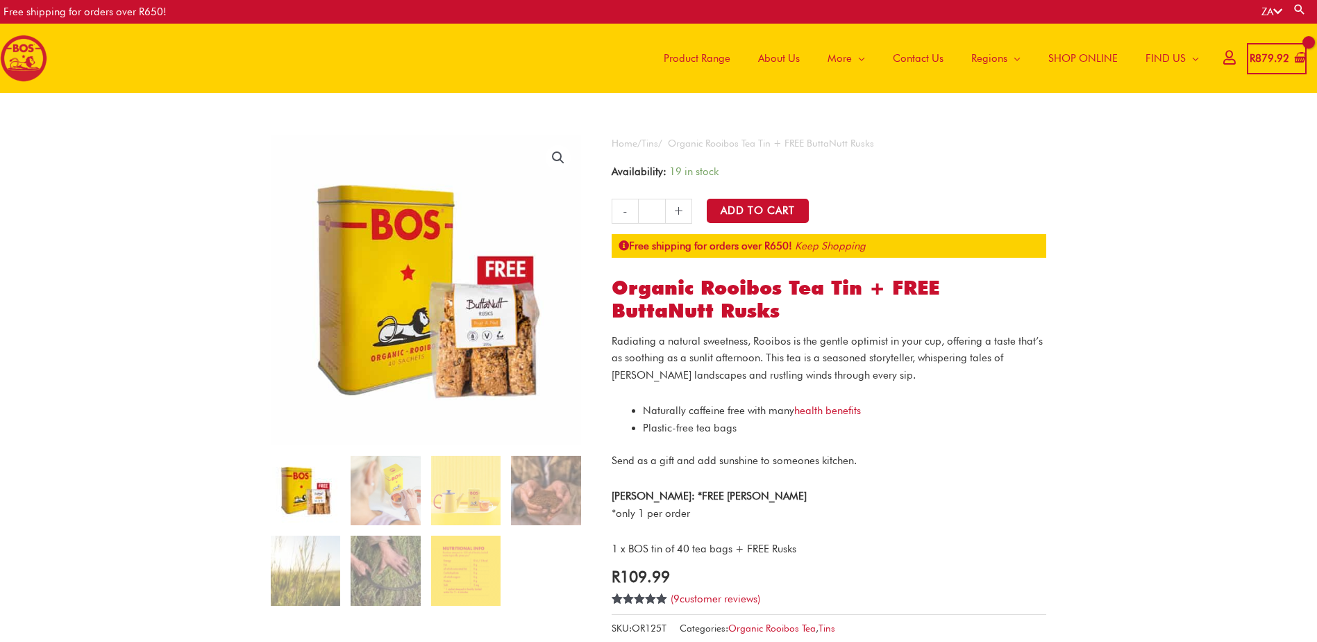
drag, startPoint x: 867, startPoint y: 289, endPoint x: 834, endPoint y: 286, distance: 33.4
click at [834, 286] on h1 "Organic Rooibos Tea Tin + FREE ButtaNutt Rusks" at bounding box center [829, 299] width 435 height 47
